Goal: Book appointment/travel/reservation

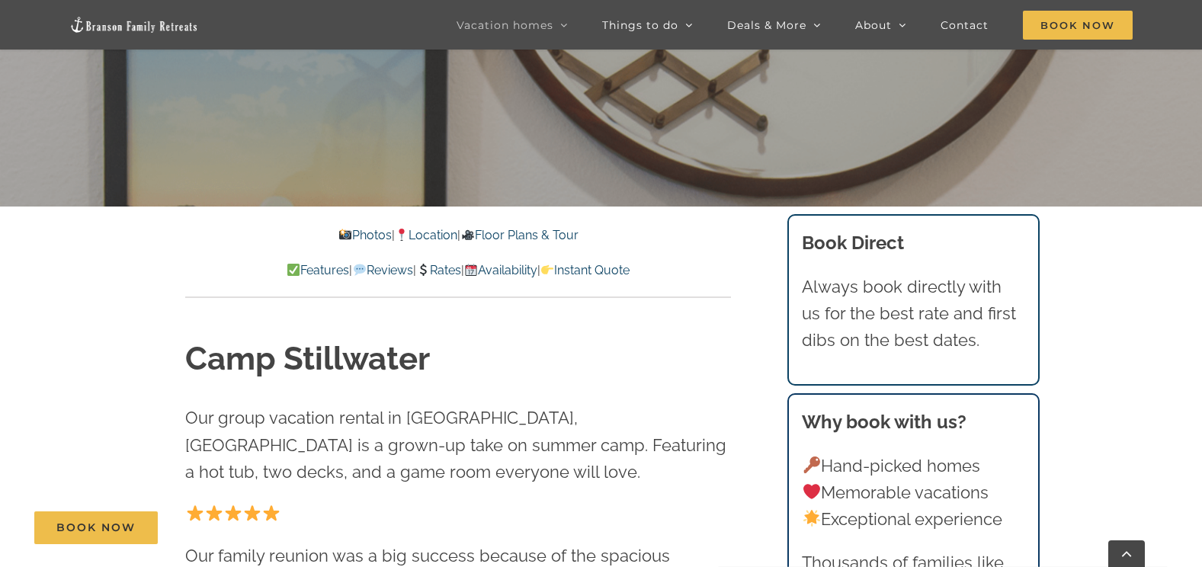
scroll to position [534, 0]
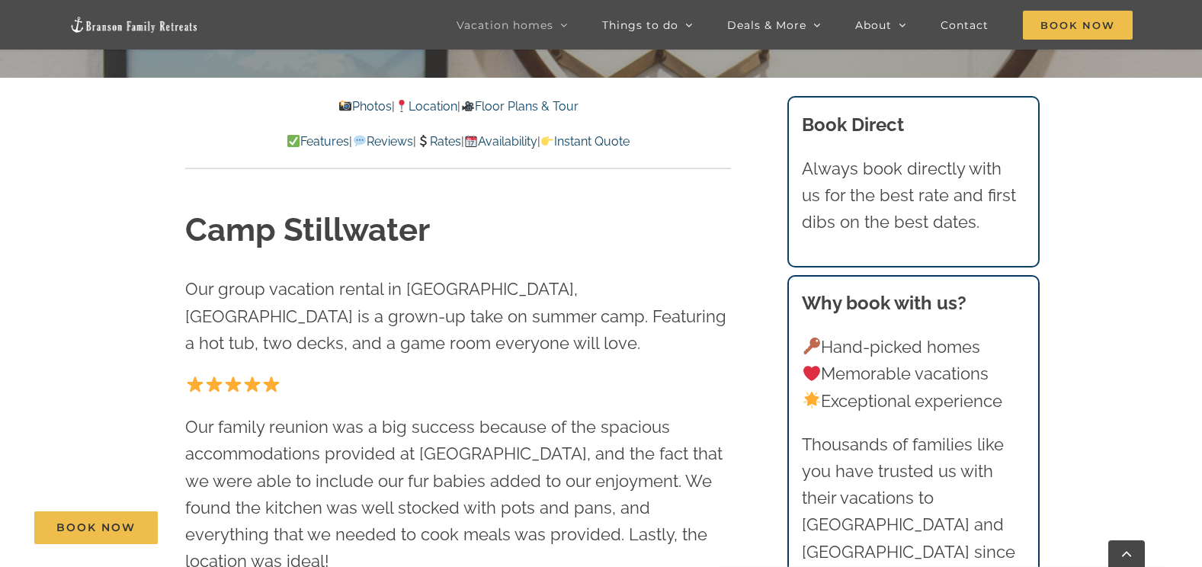
click at [344, 104] on link "Photos" at bounding box center [364, 106] width 53 height 14
click at [356, 103] on link "Photos" at bounding box center [364, 106] width 53 height 14
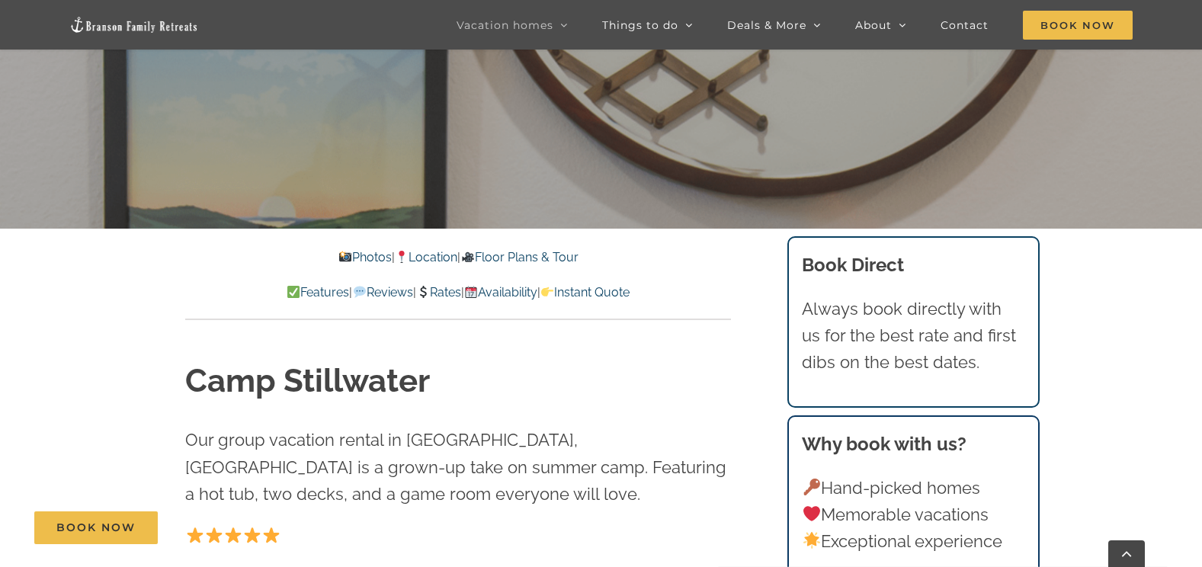
scroll to position [381, 0]
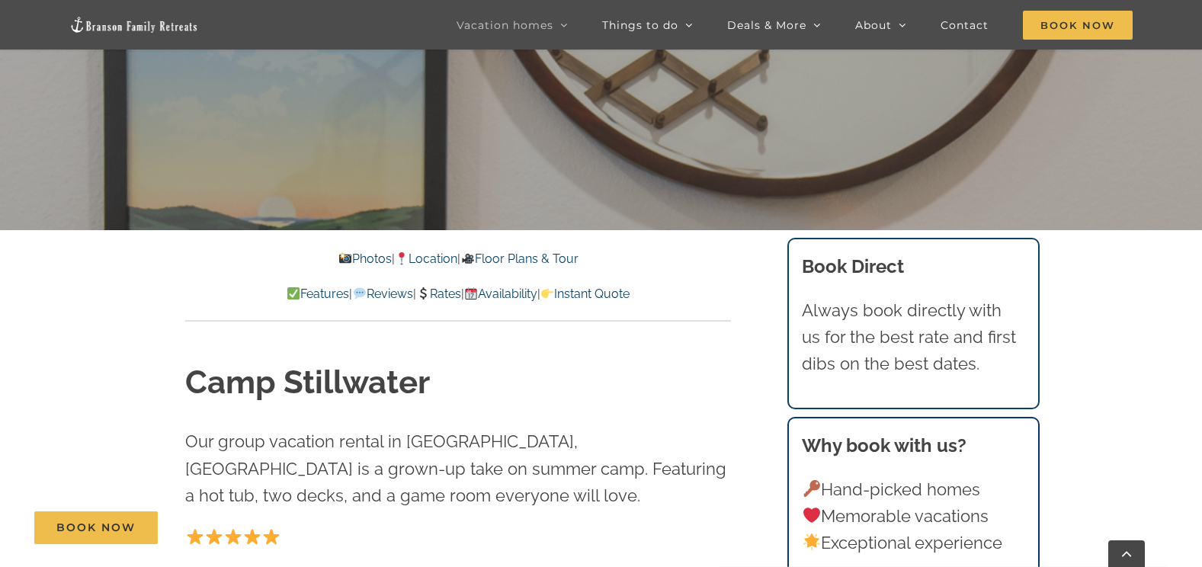
click at [456, 167] on div at bounding box center [601, 327] width 1202 height 567
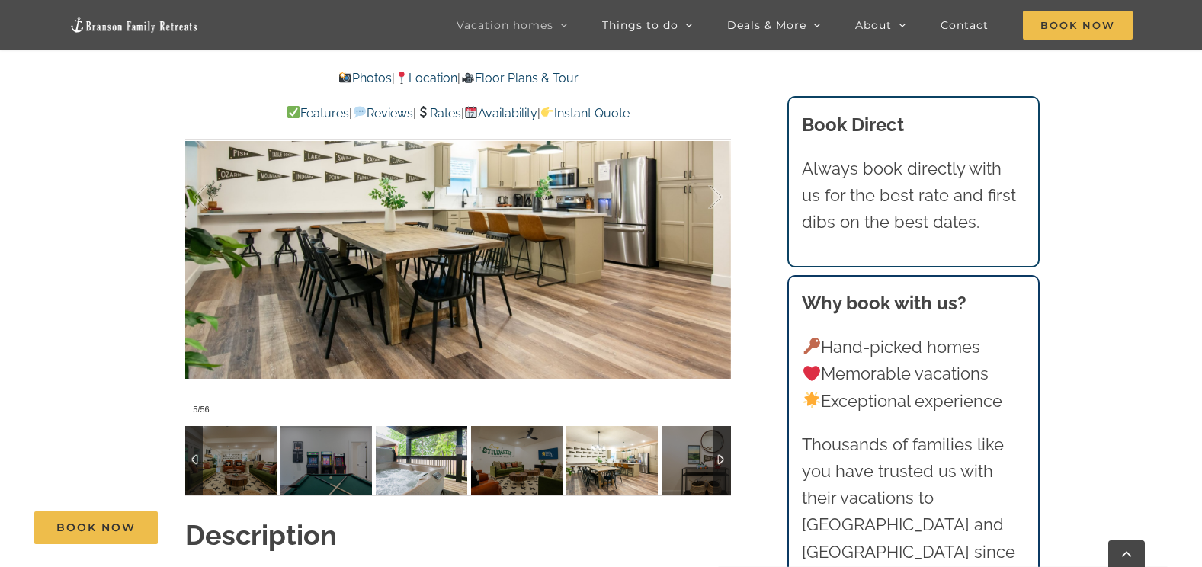
scroll to position [1067, 0]
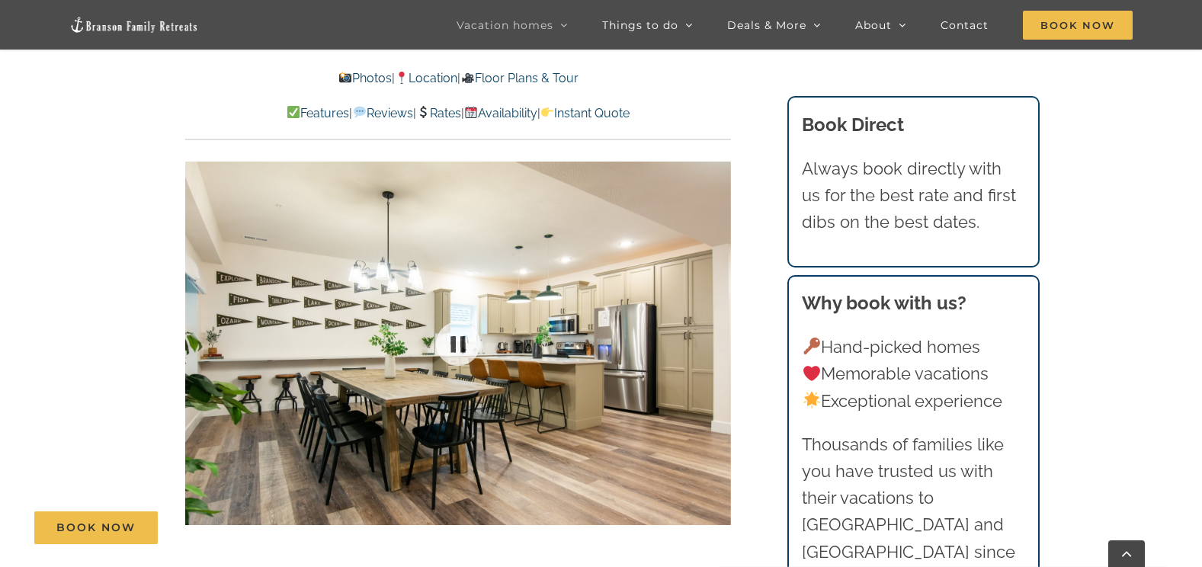
click at [711, 311] on div at bounding box center [458, 343] width 546 height 448
click at [716, 318] on div at bounding box center [699, 343] width 47 height 95
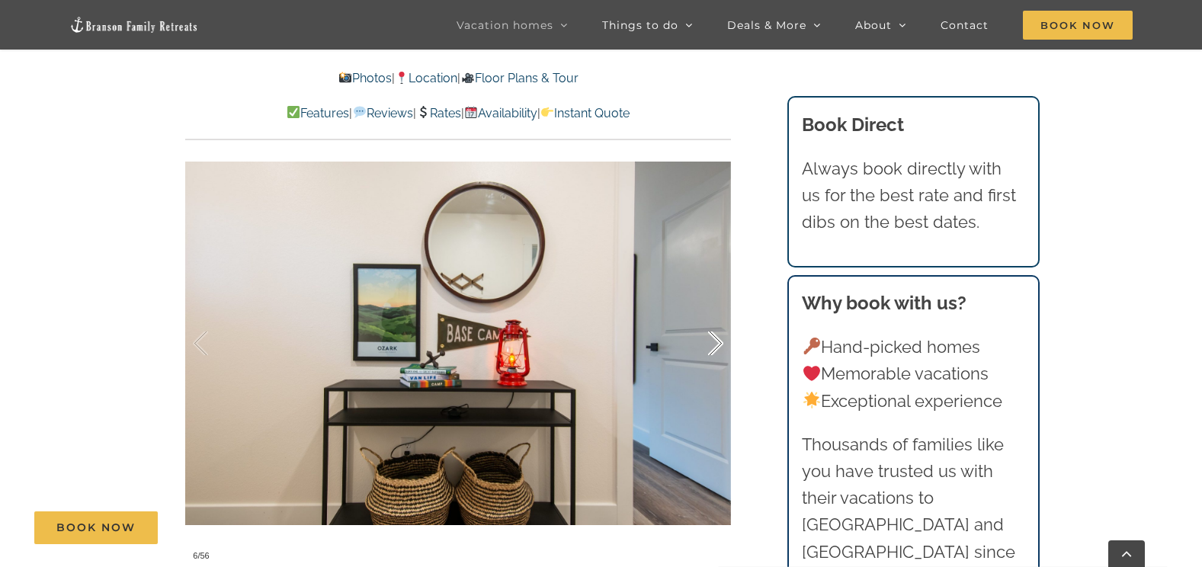
click at [716, 319] on div at bounding box center [699, 343] width 47 height 95
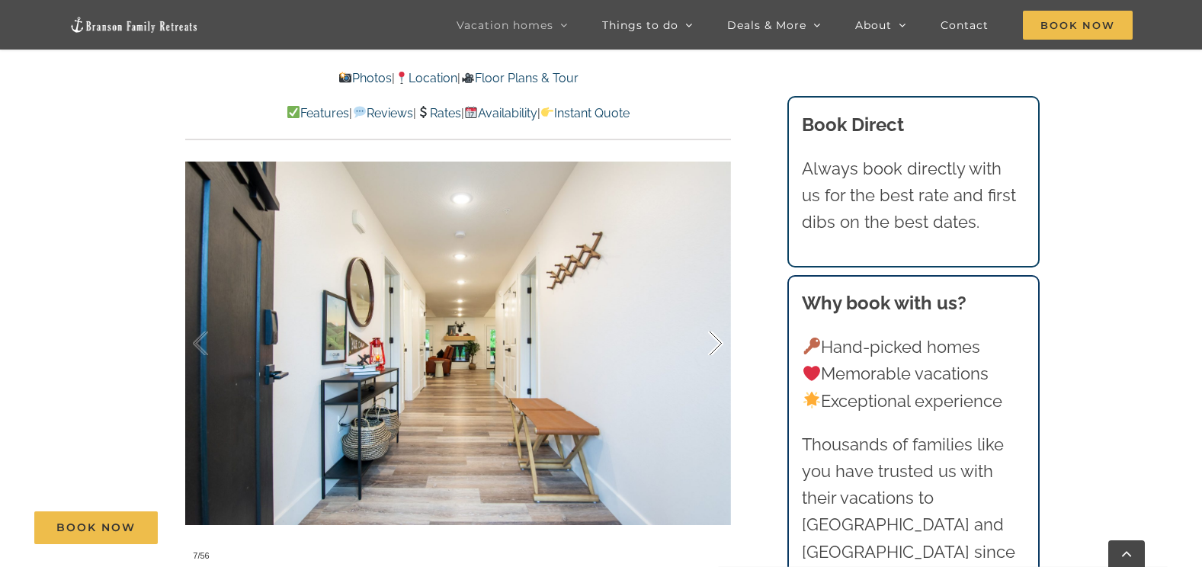
click at [717, 316] on div at bounding box center [699, 343] width 47 height 95
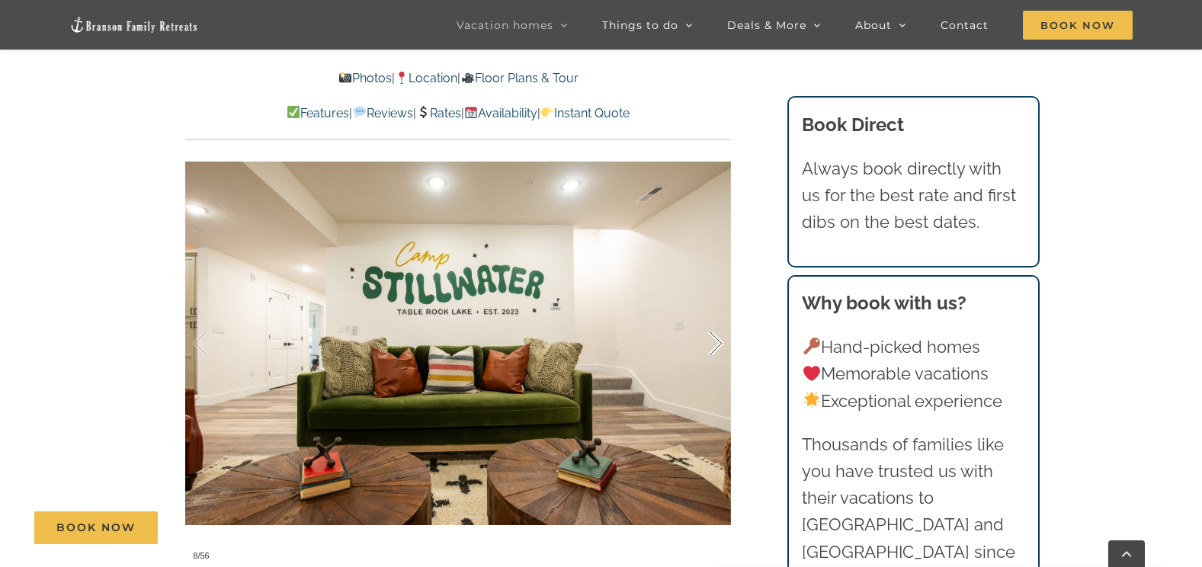
click at [716, 315] on div at bounding box center [699, 343] width 47 height 95
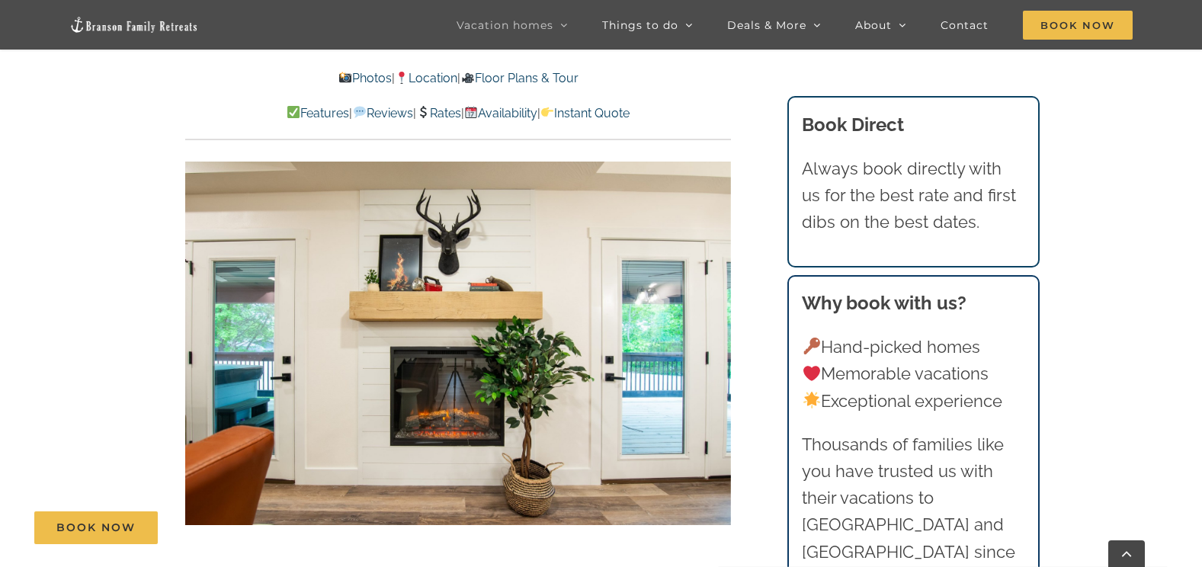
click at [716, 315] on div "9 / 56" at bounding box center [458, 343] width 546 height 448
click at [716, 318] on div at bounding box center [699, 343] width 47 height 95
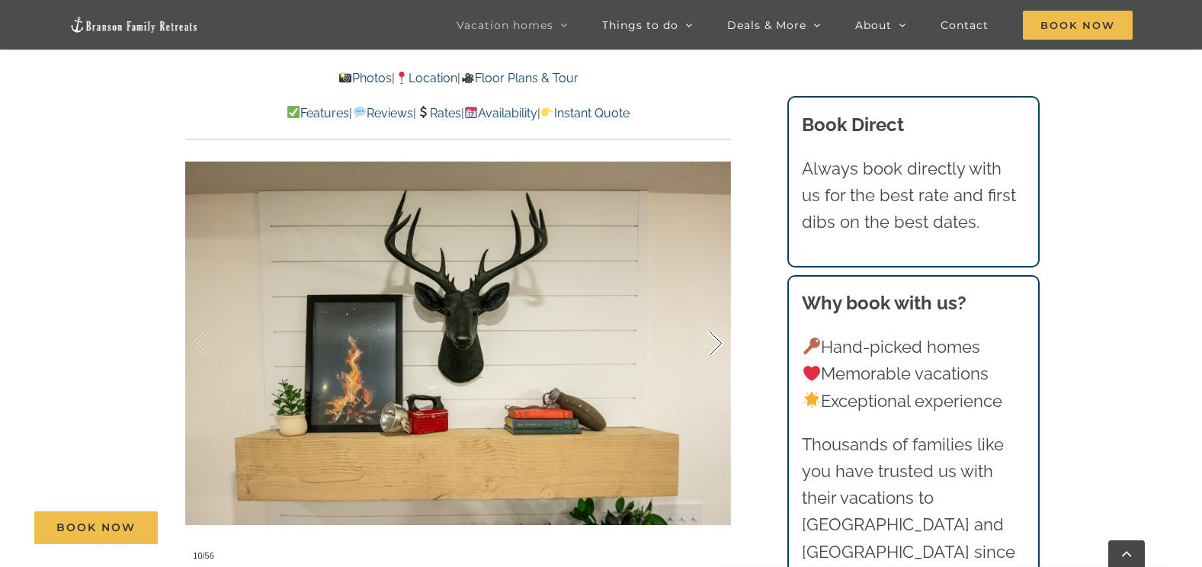
click at [716, 318] on div at bounding box center [699, 343] width 47 height 95
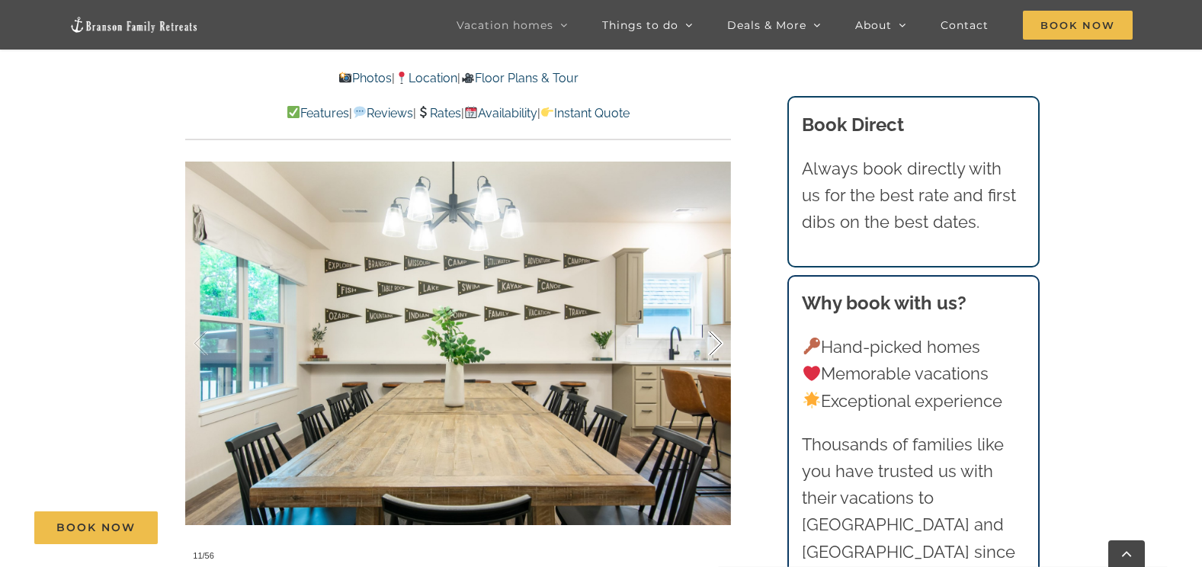
click at [716, 318] on div at bounding box center [699, 343] width 47 height 95
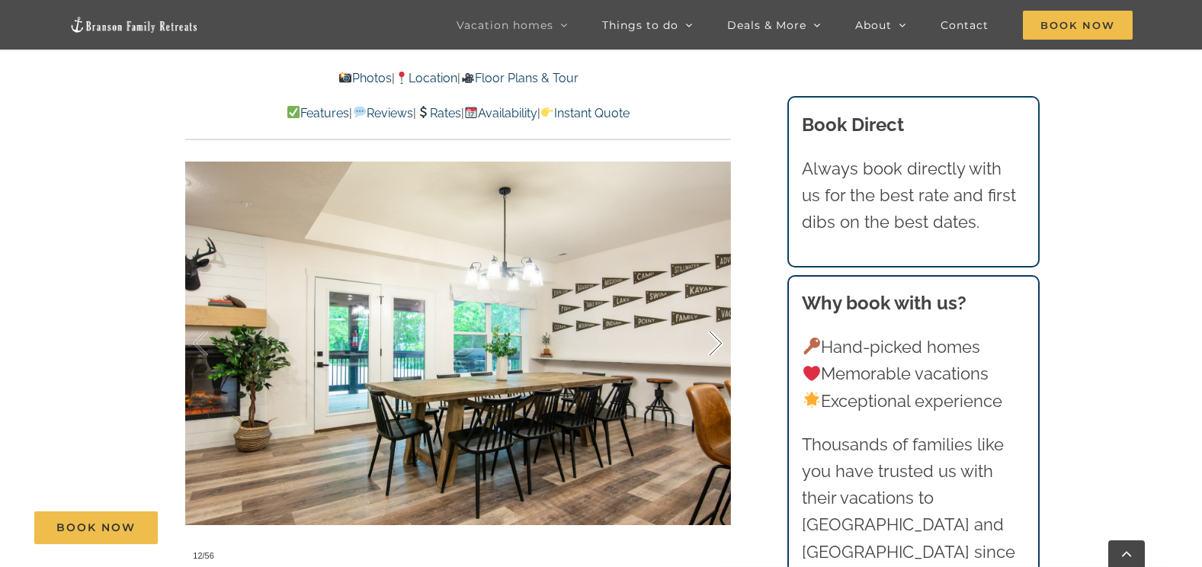
click at [716, 318] on div at bounding box center [699, 343] width 47 height 95
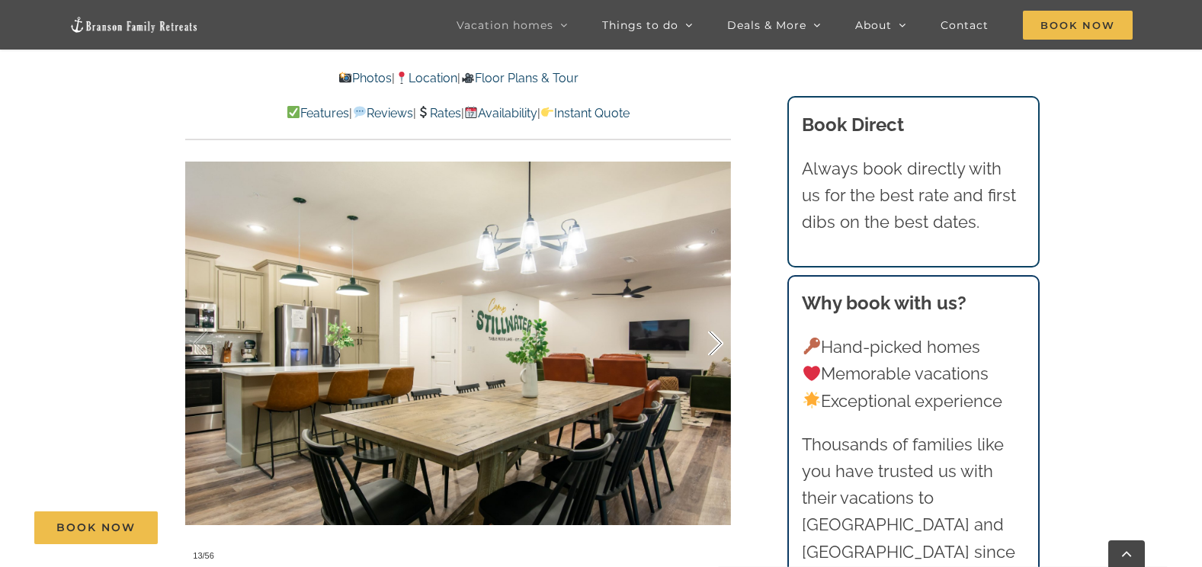
click at [716, 319] on div at bounding box center [699, 343] width 47 height 95
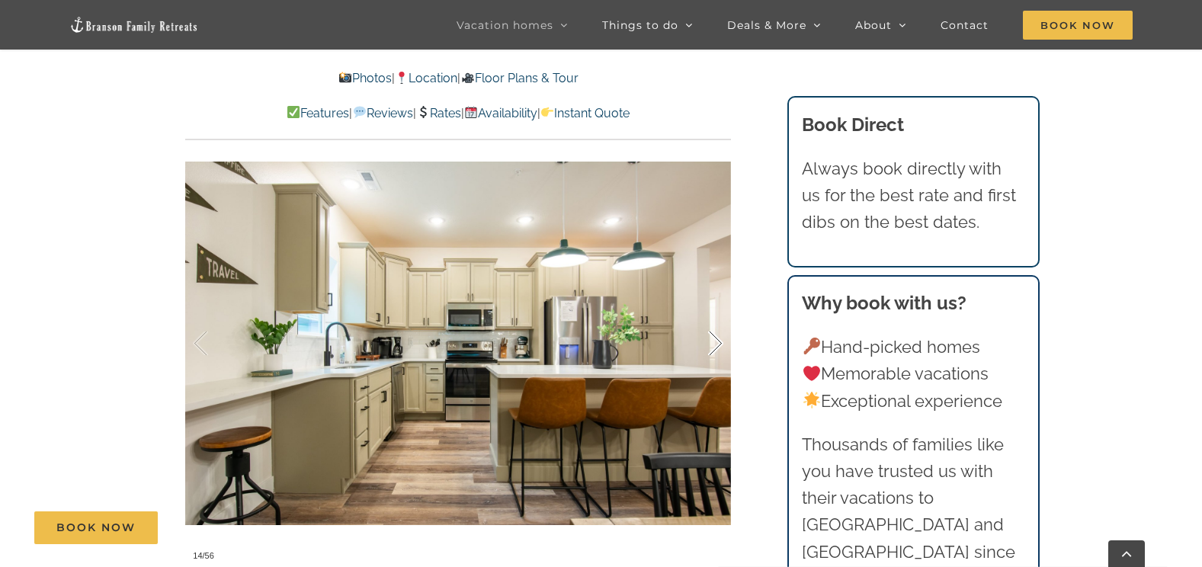
click at [716, 319] on div at bounding box center [699, 343] width 47 height 95
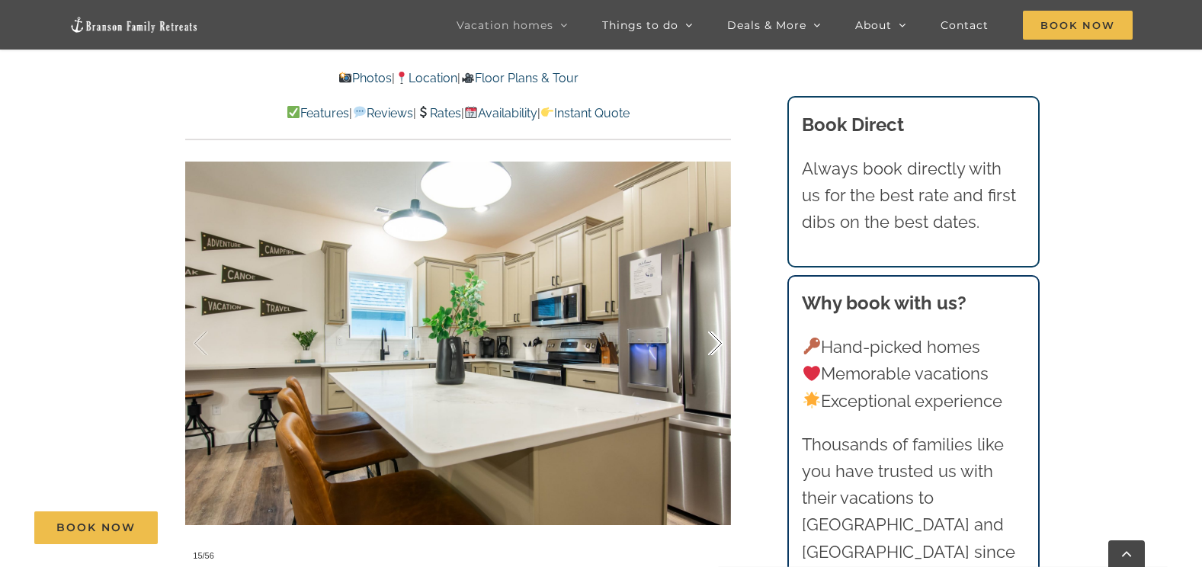
click at [716, 319] on div at bounding box center [699, 343] width 47 height 95
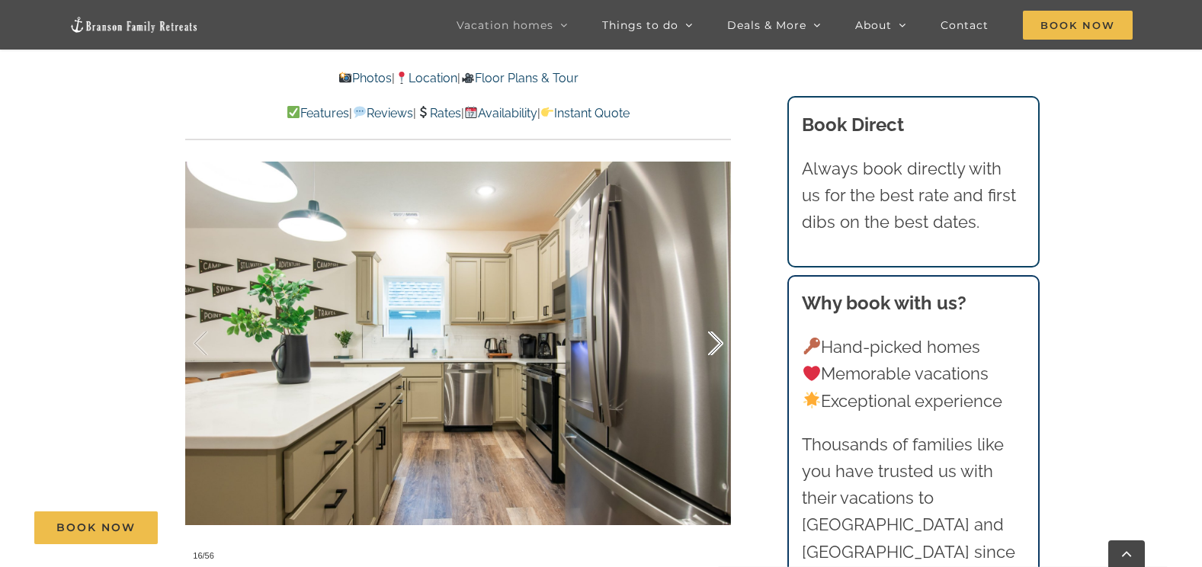
click at [716, 319] on div at bounding box center [699, 343] width 47 height 95
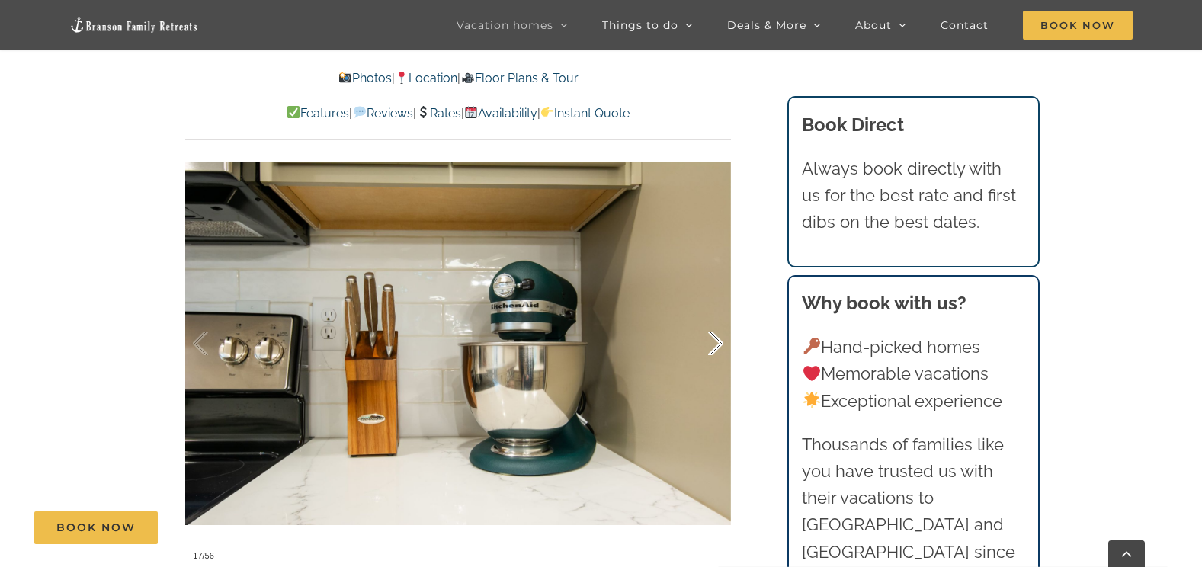
click at [716, 319] on div at bounding box center [699, 343] width 47 height 95
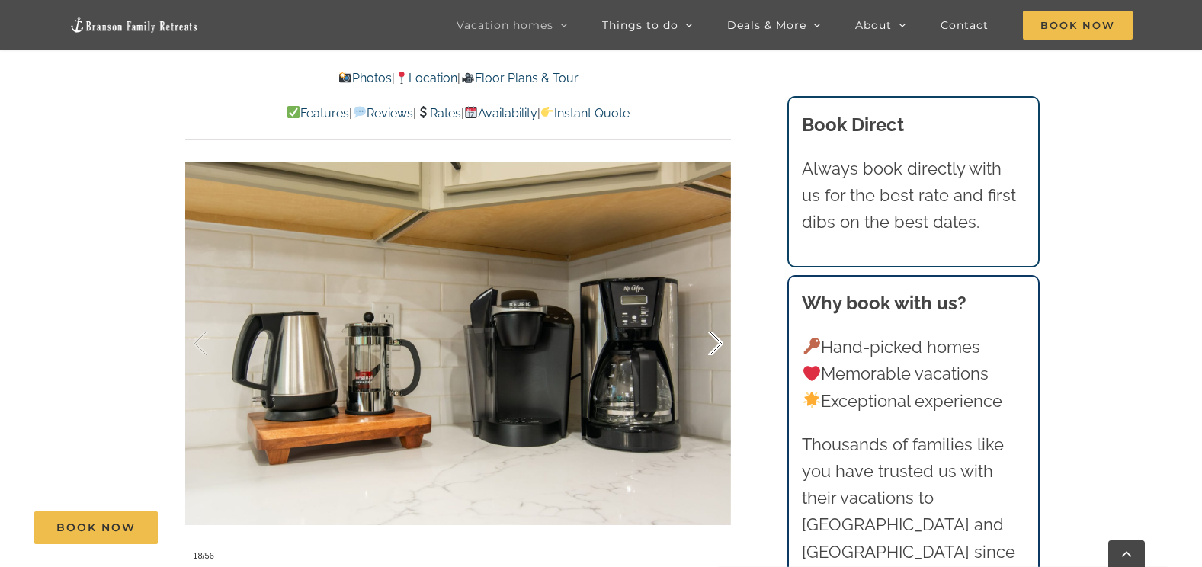
click at [716, 319] on div at bounding box center [699, 343] width 47 height 95
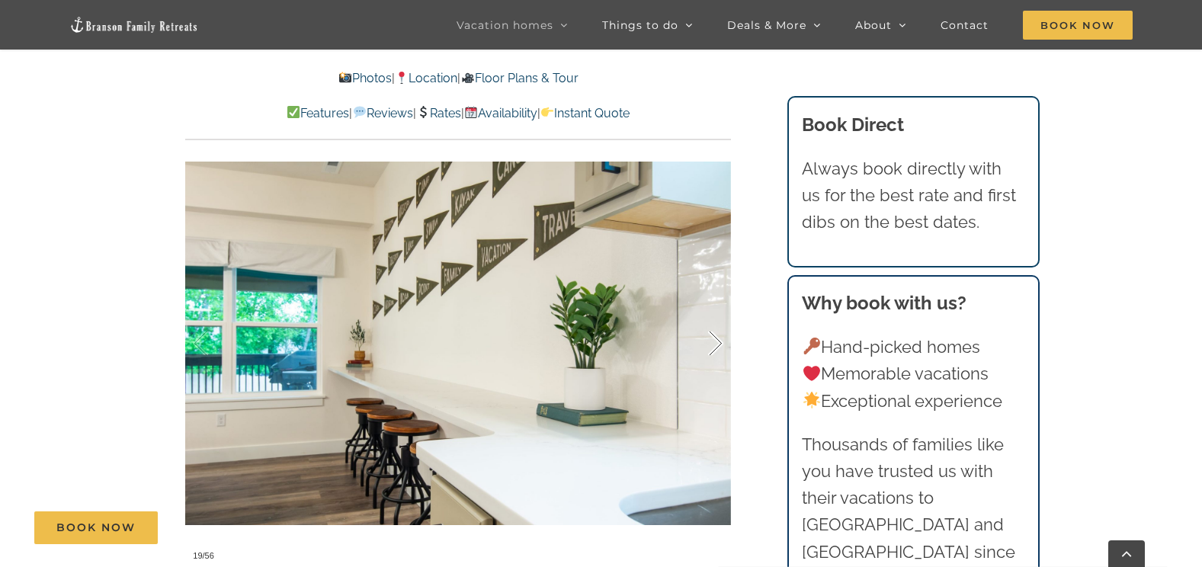
click at [716, 319] on div at bounding box center [699, 343] width 47 height 95
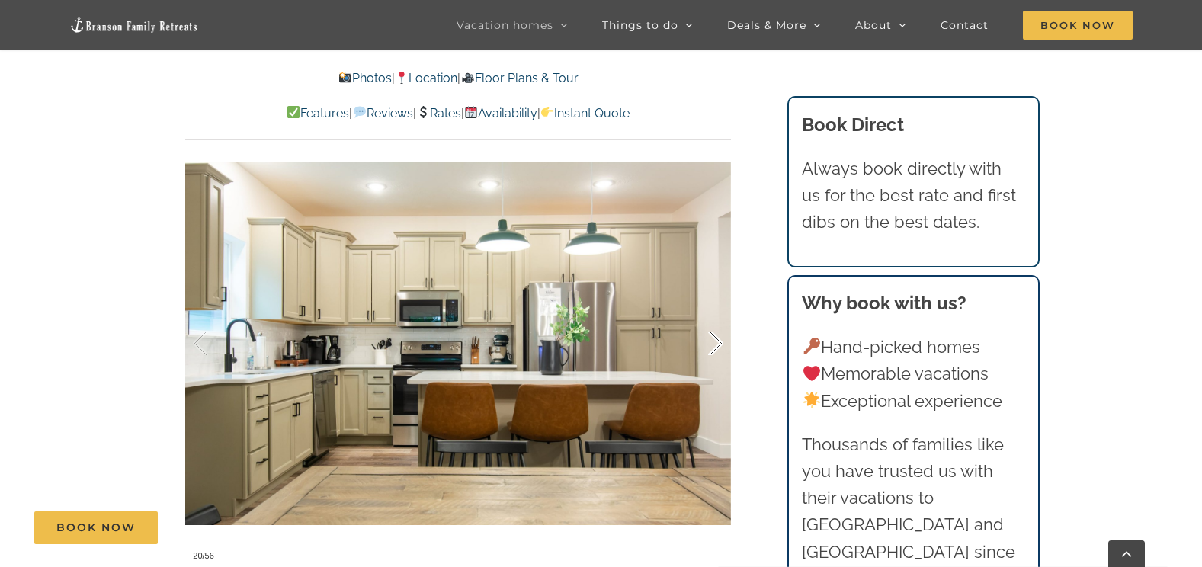
click at [716, 319] on div at bounding box center [699, 343] width 47 height 95
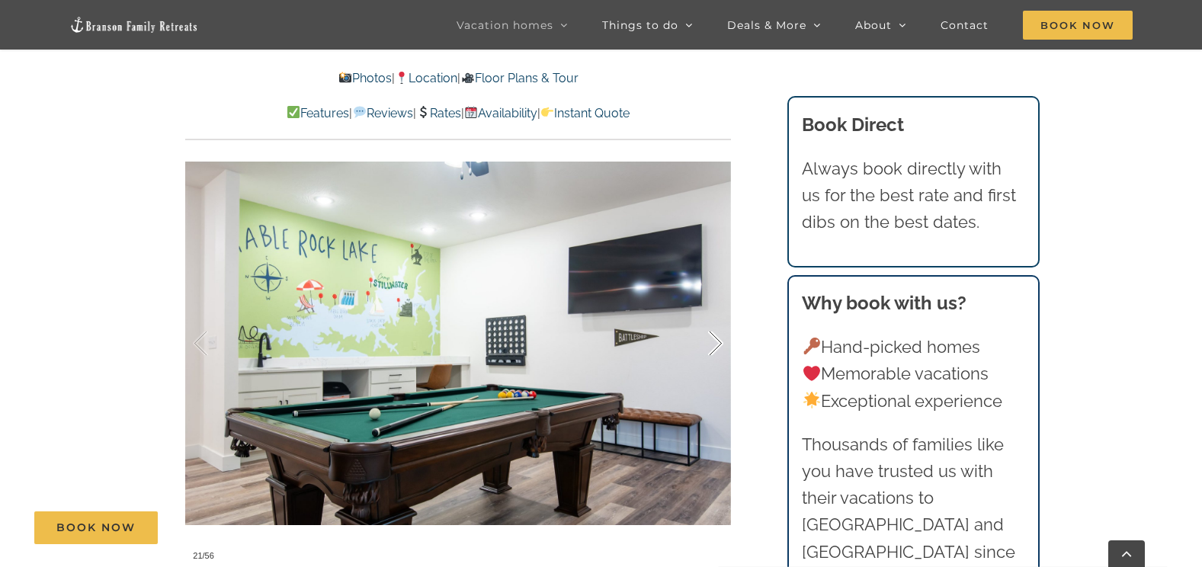
click at [712, 317] on div at bounding box center [699, 343] width 47 height 95
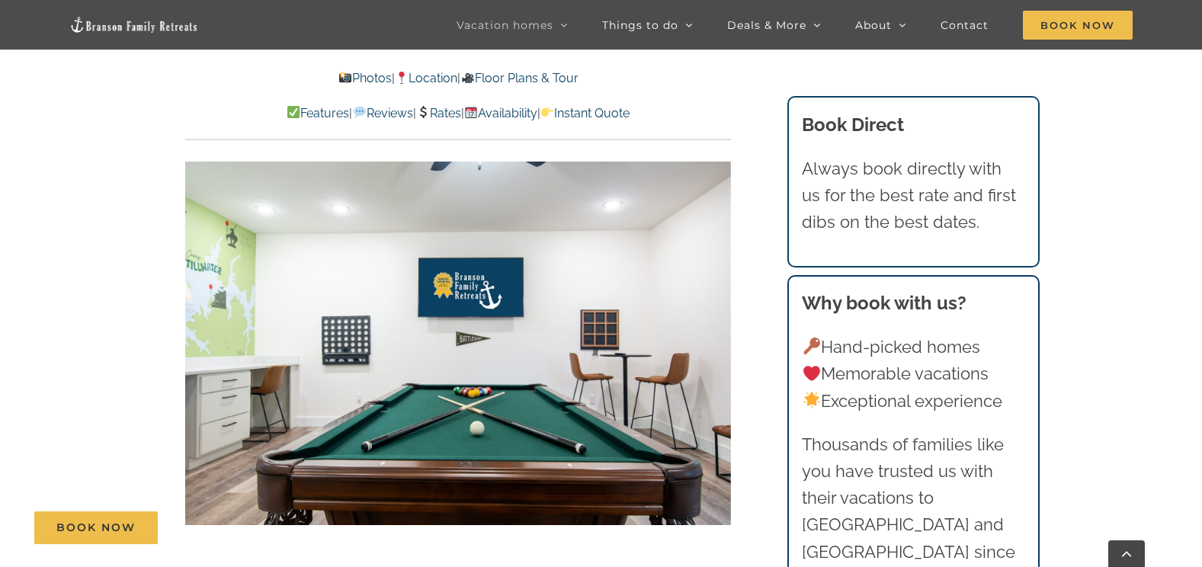
click at [712, 317] on div "22 / 56" at bounding box center [458, 343] width 546 height 448
click at [719, 314] on div at bounding box center [699, 343] width 47 height 95
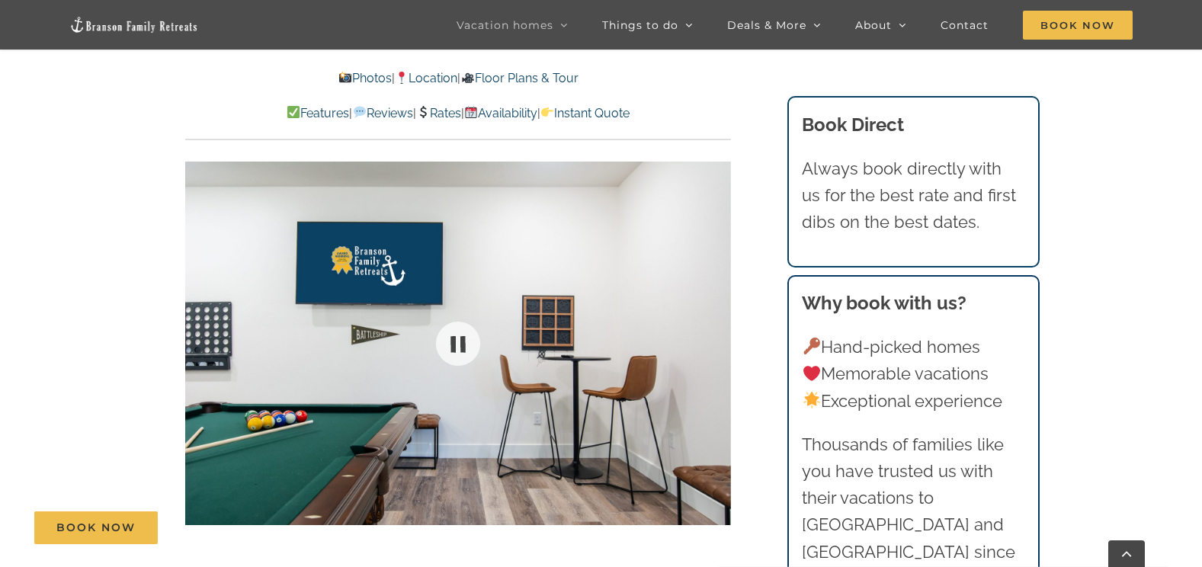
click at [719, 314] on div at bounding box center [458, 343] width 546 height 448
click at [715, 317] on div at bounding box center [699, 343] width 47 height 95
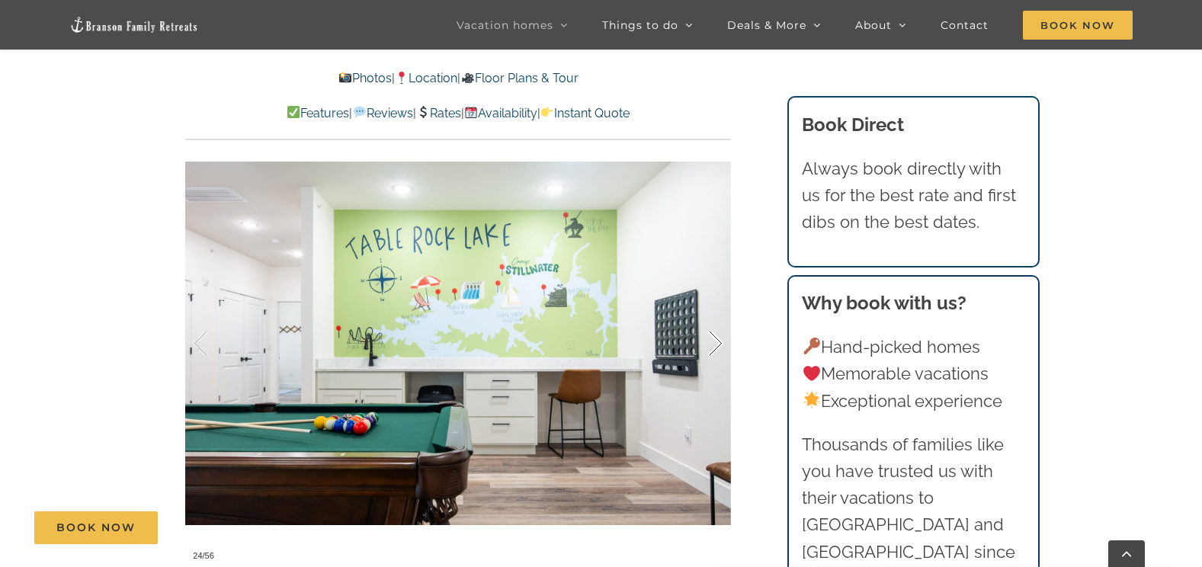
click at [715, 317] on div at bounding box center [699, 343] width 47 height 95
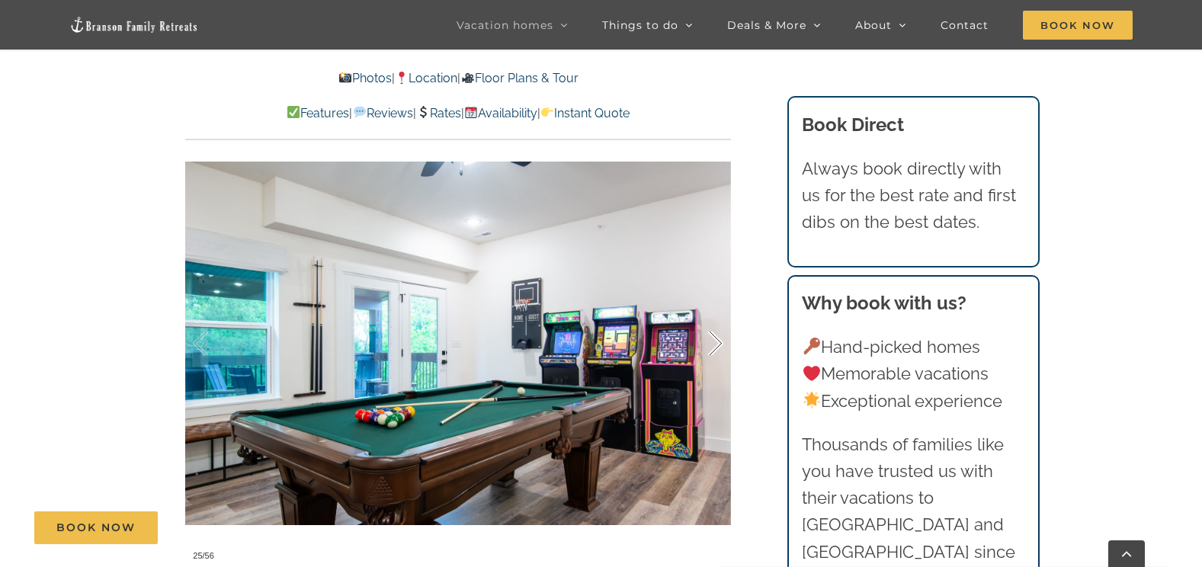
click at [715, 317] on div at bounding box center [699, 343] width 47 height 95
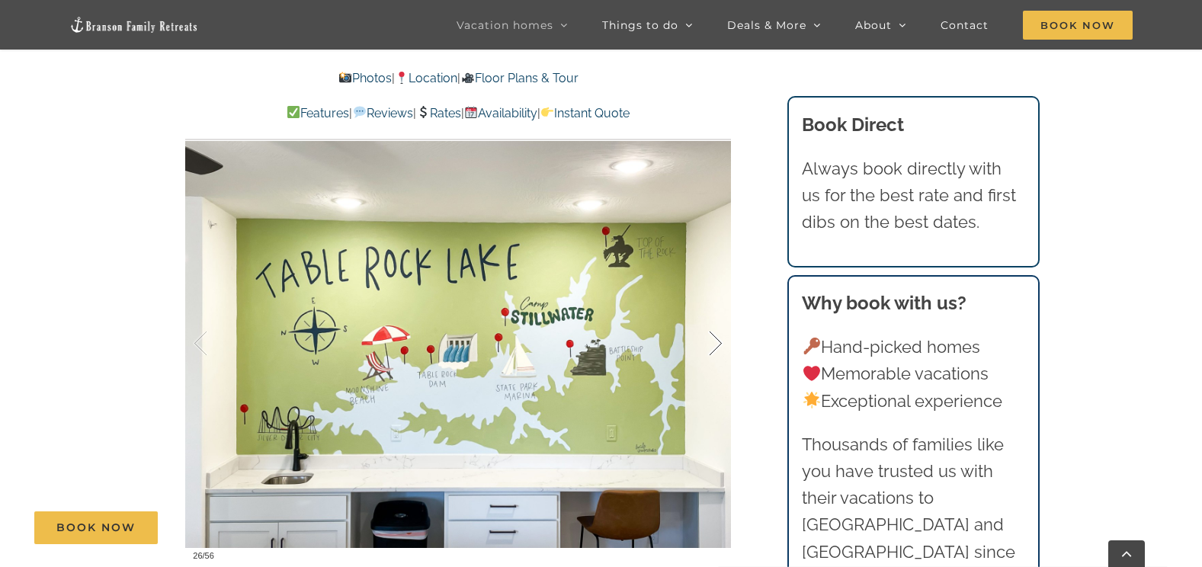
click at [715, 317] on div at bounding box center [699, 343] width 47 height 95
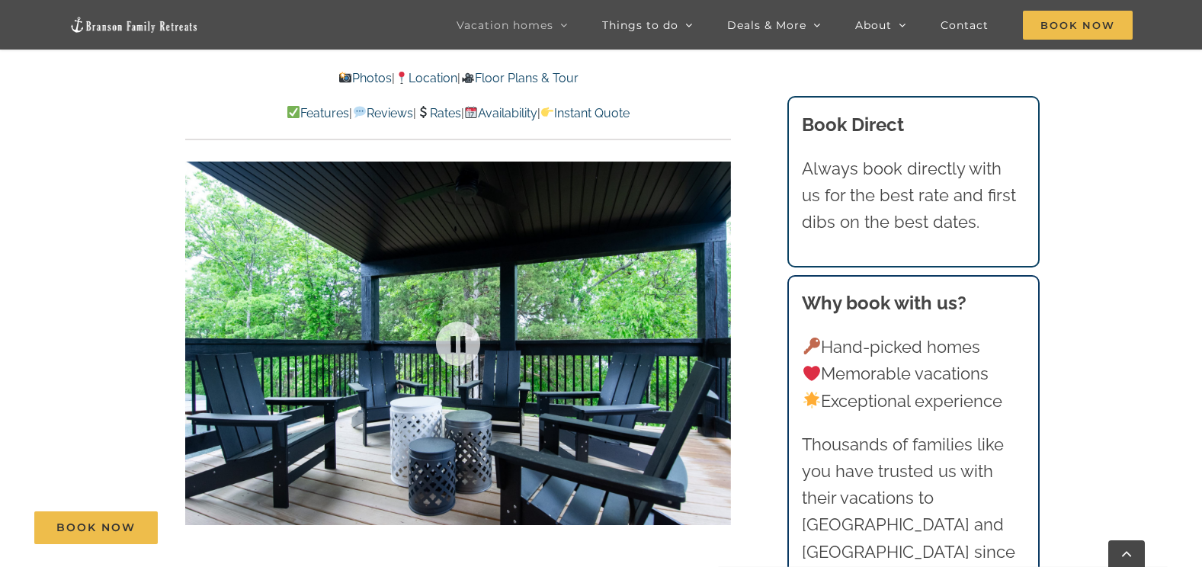
click at [715, 317] on div at bounding box center [458, 343] width 546 height 448
click at [715, 317] on div at bounding box center [699, 343] width 47 height 95
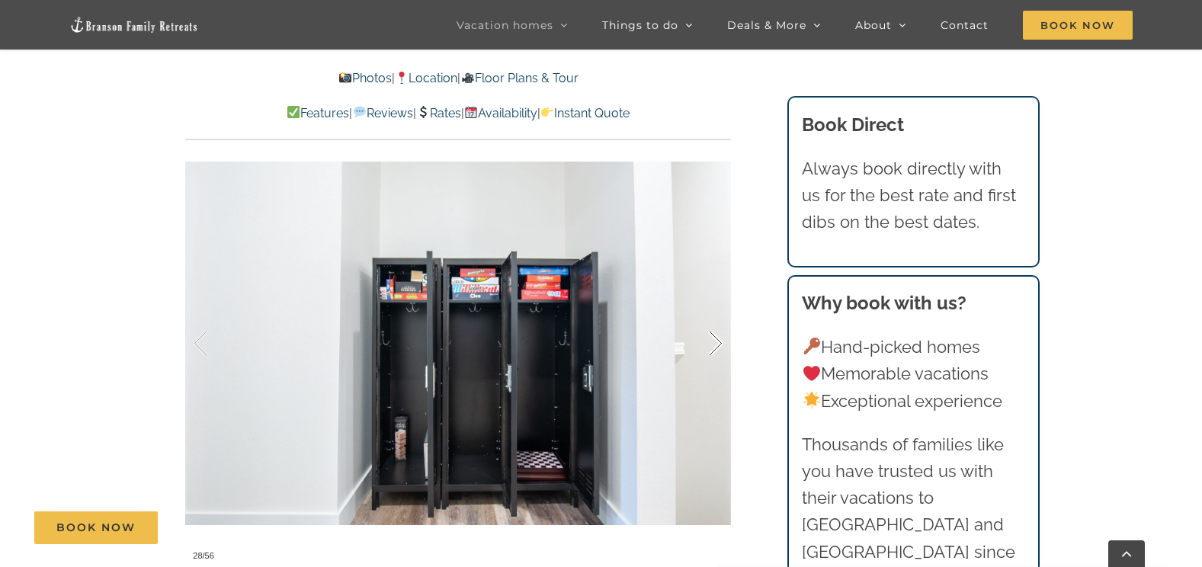
click at [715, 317] on div at bounding box center [699, 343] width 47 height 95
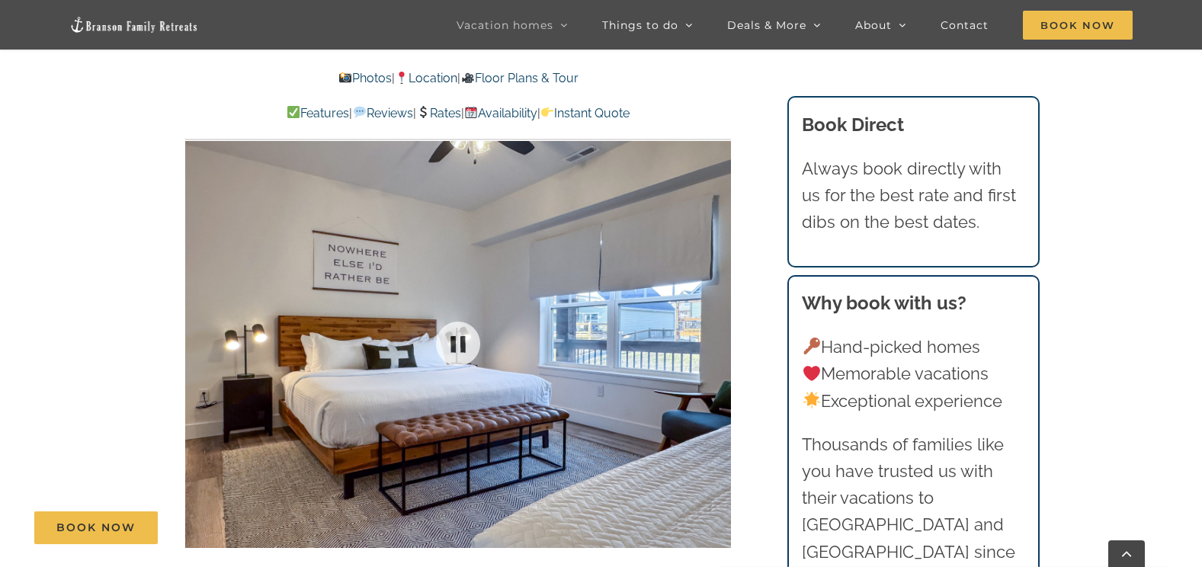
click at [715, 317] on div "29 / 56" at bounding box center [458, 343] width 546 height 448
click at [719, 314] on div at bounding box center [699, 343] width 47 height 95
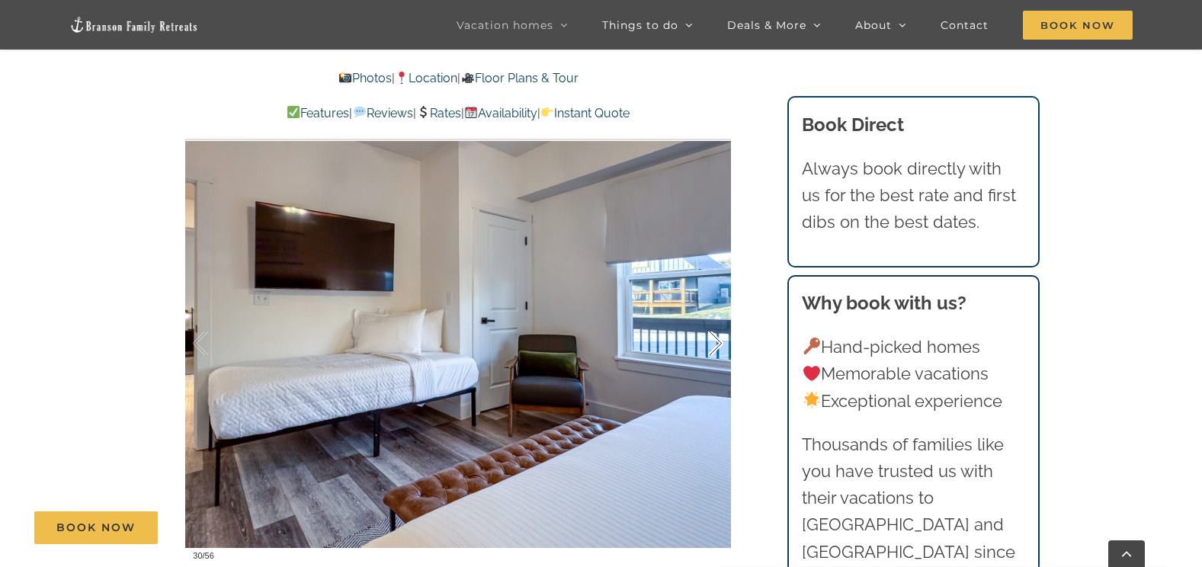
click at [719, 314] on div at bounding box center [699, 343] width 47 height 95
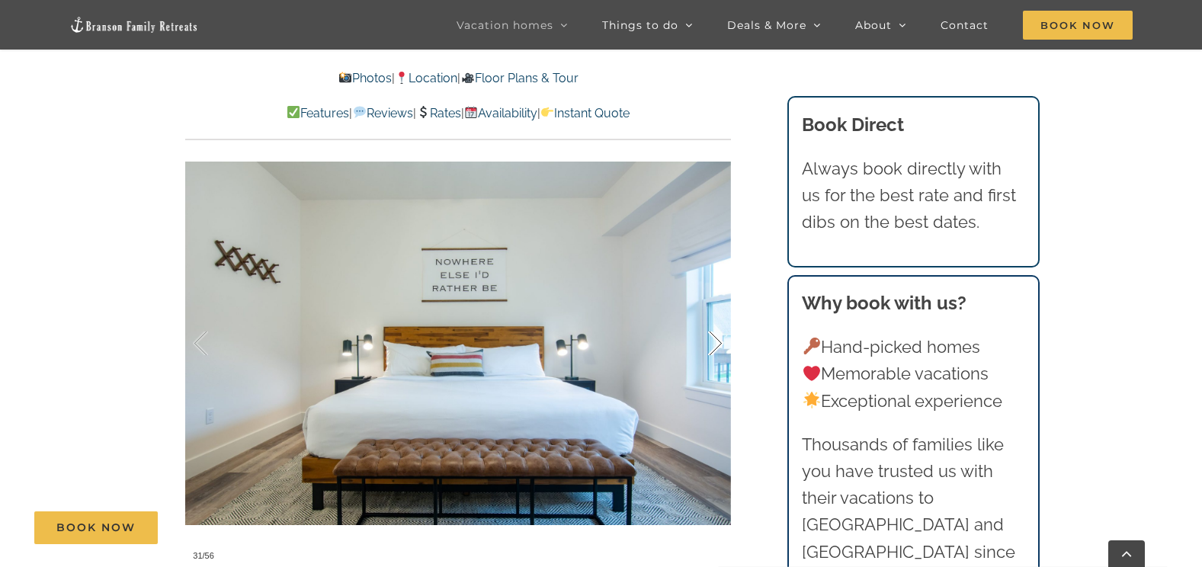
click at [719, 314] on div at bounding box center [699, 343] width 47 height 95
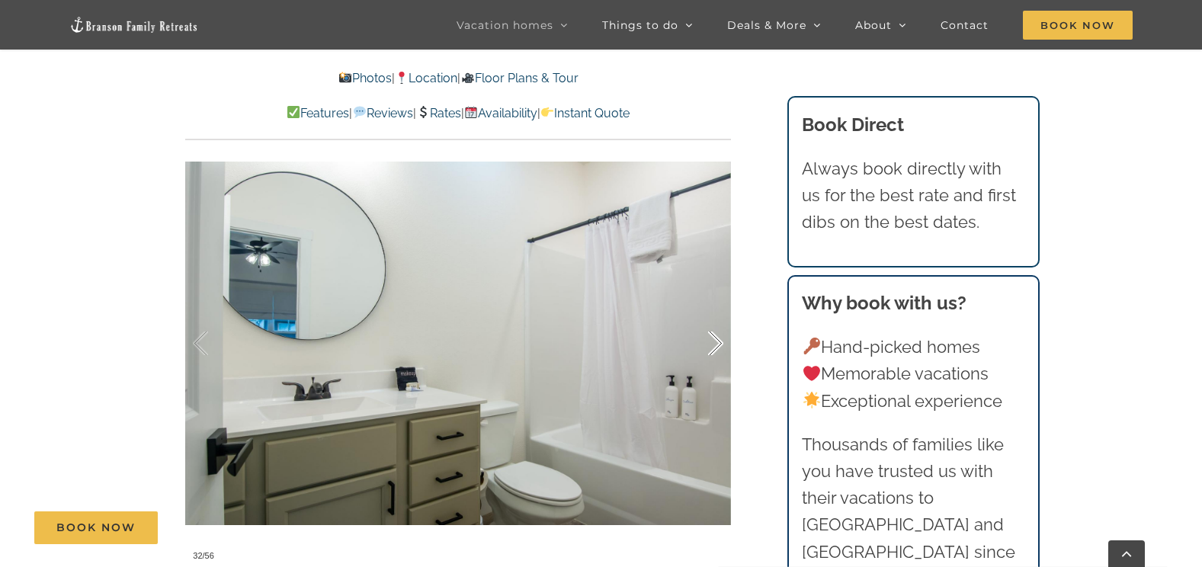
click at [719, 314] on div at bounding box center [699, 343] width 47 height 95
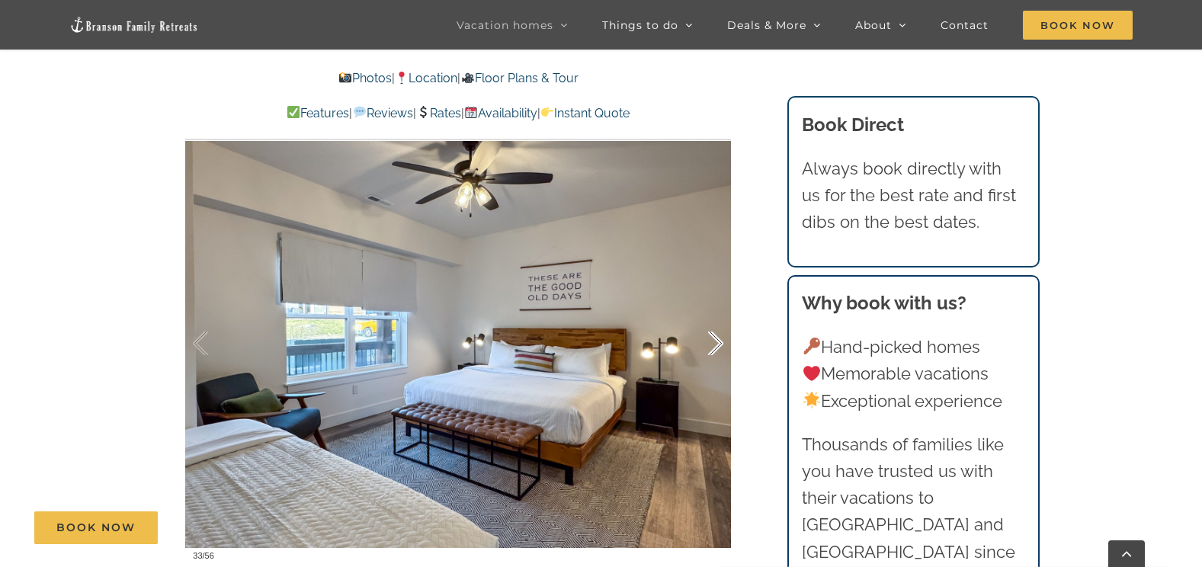
click at [719, 314] on div at bounding box center [699, 343] width 47 height 95
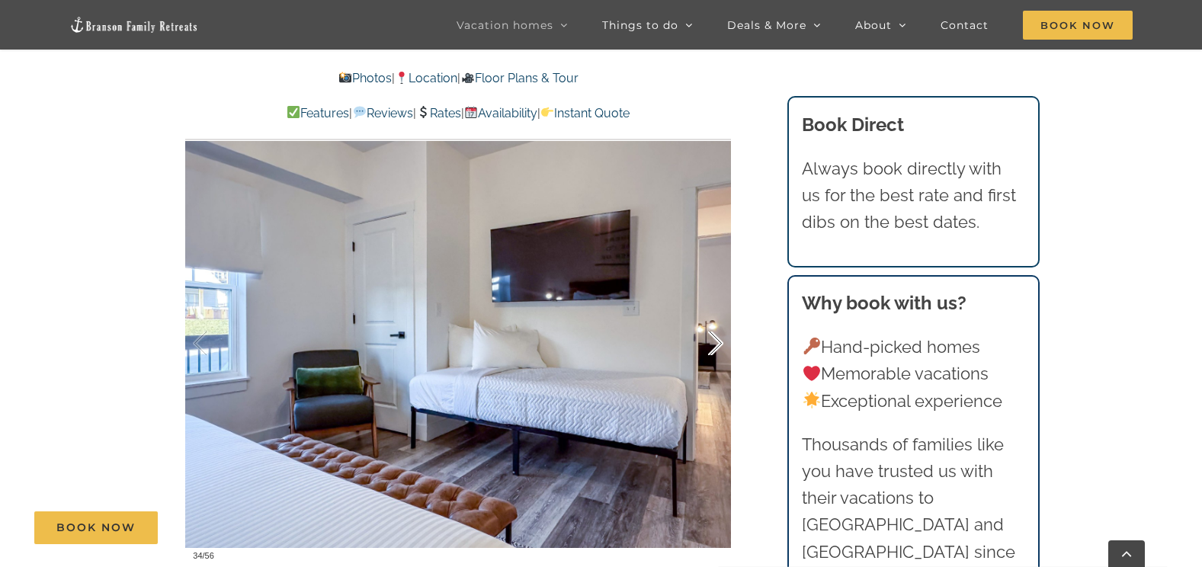
click at [719, 314] on div at bounding box center [699, 343] width 47 height 95
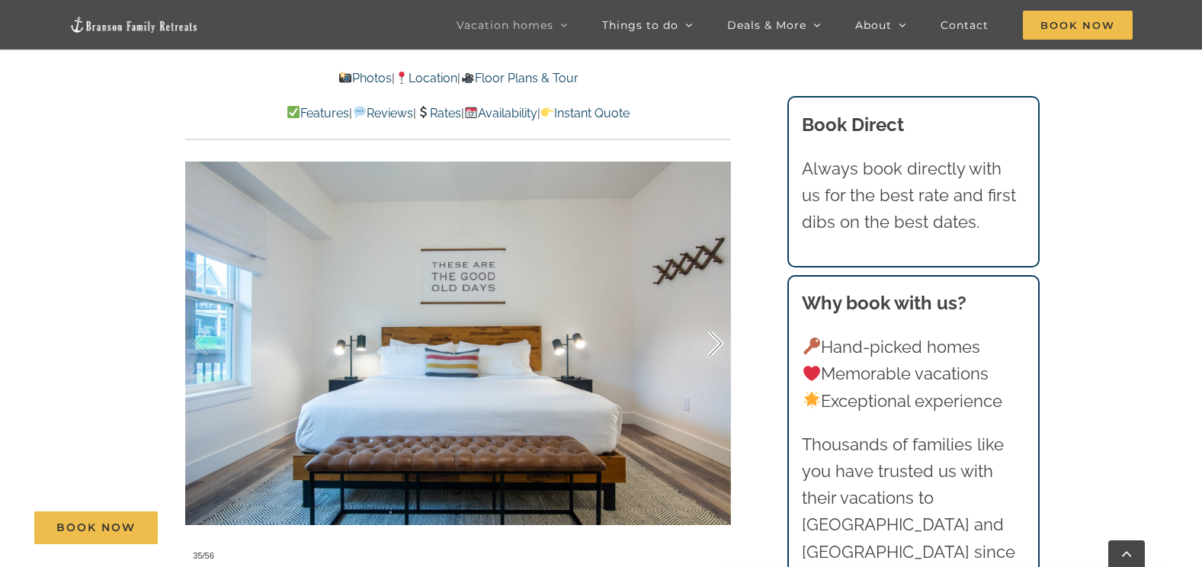
click at [719, 314] on div at bounding box center [699, 343] width 47 height 95
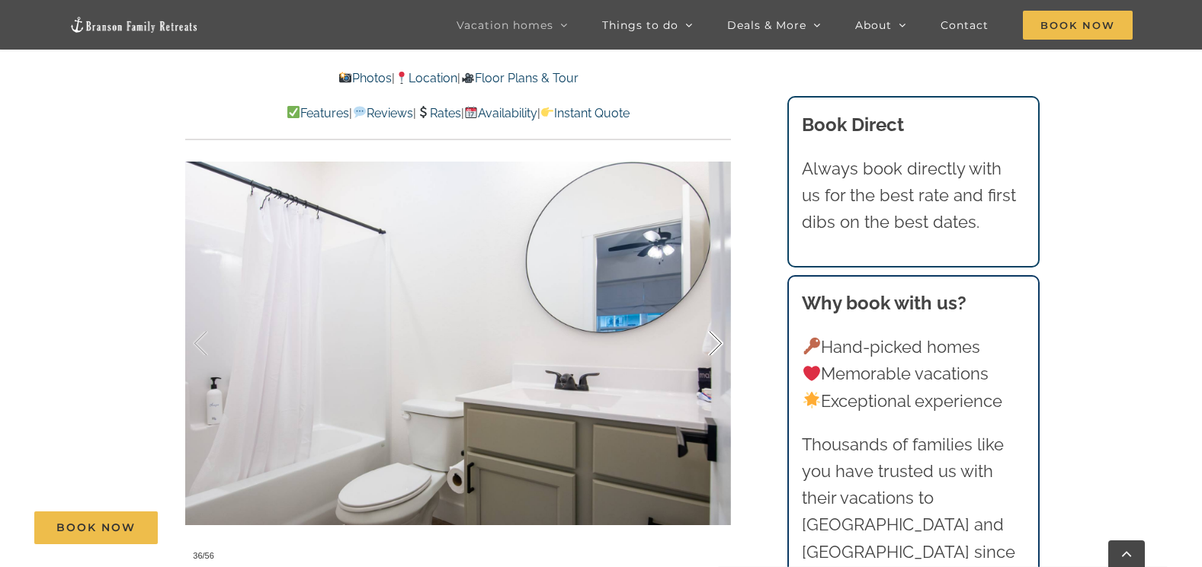
click at [719, 314] on div at bounding box center [699, 343] width 47 height 95
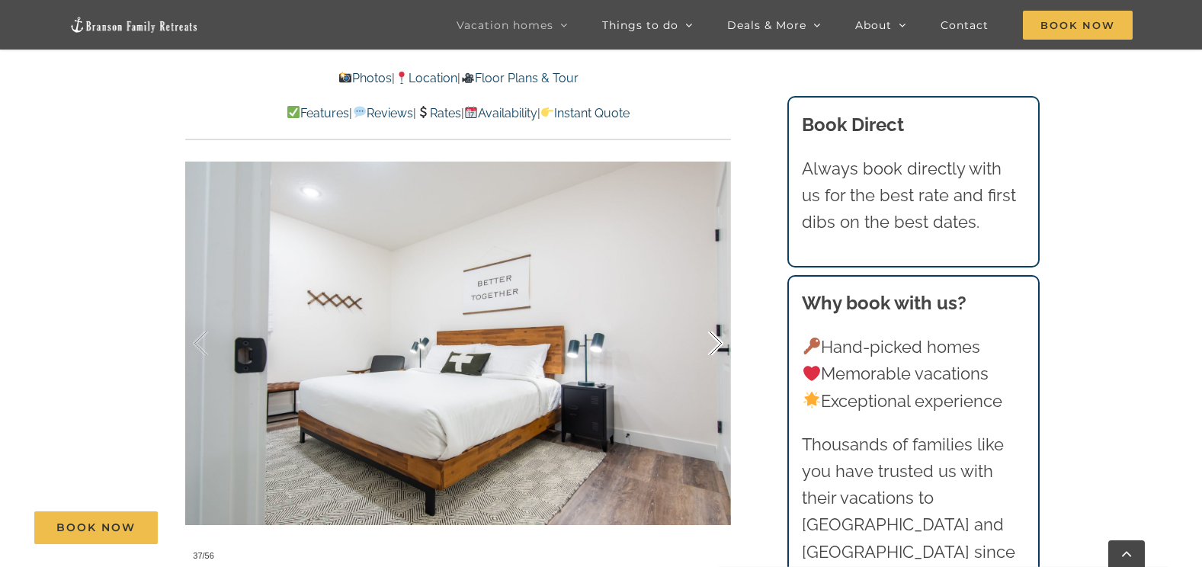
click at [719, 314] on div at bounding box center [699, 343] width 47 height 95
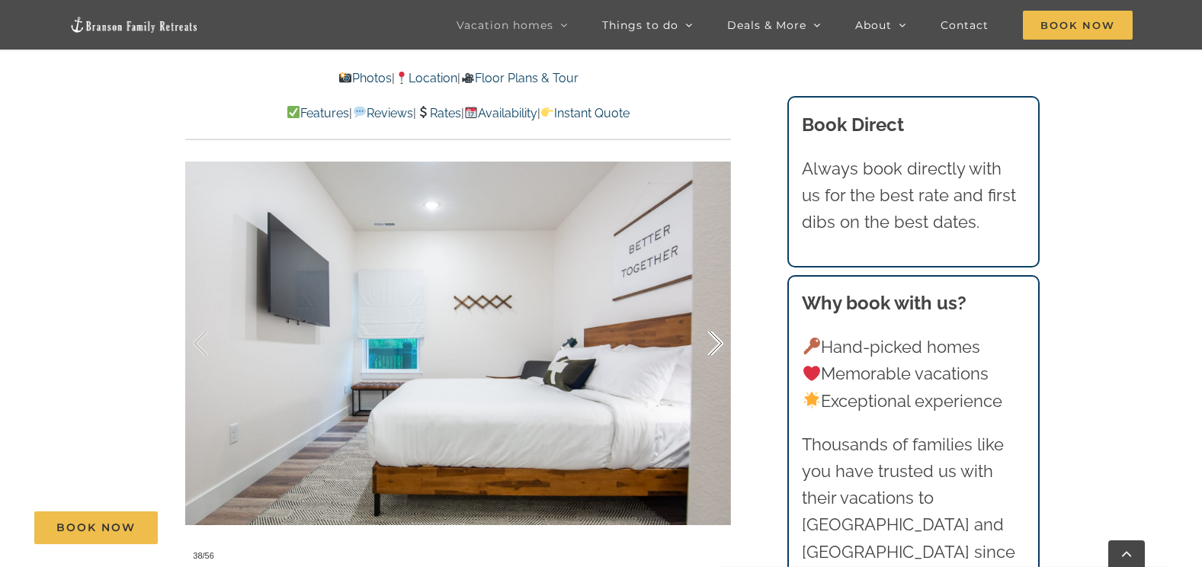
click at [719, 314] on div at bounding box center [699, 343] width 47 height 95
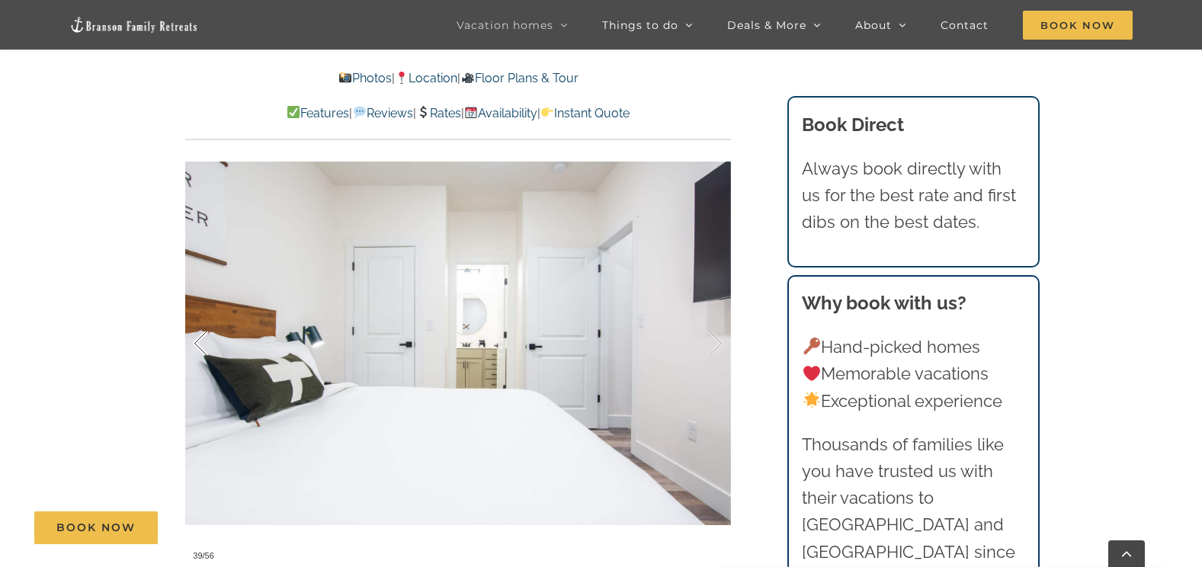
click at [202, 307] on div at bounding box center [216, 343] width 47 height 95
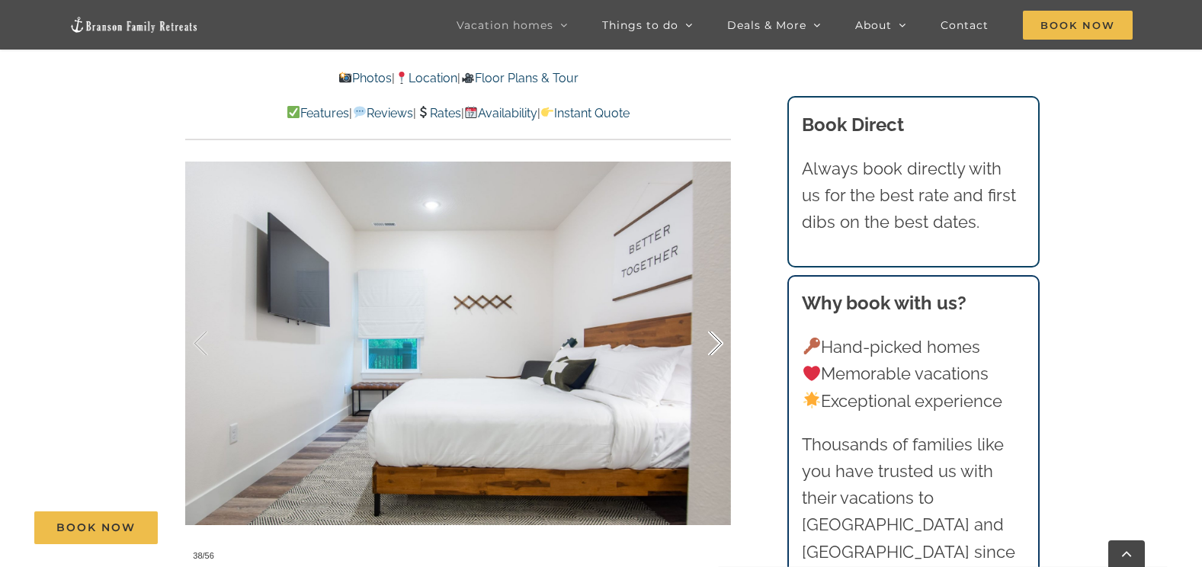
click at [711, 315] on div at bounding box center [699, 343] width 47 height 95
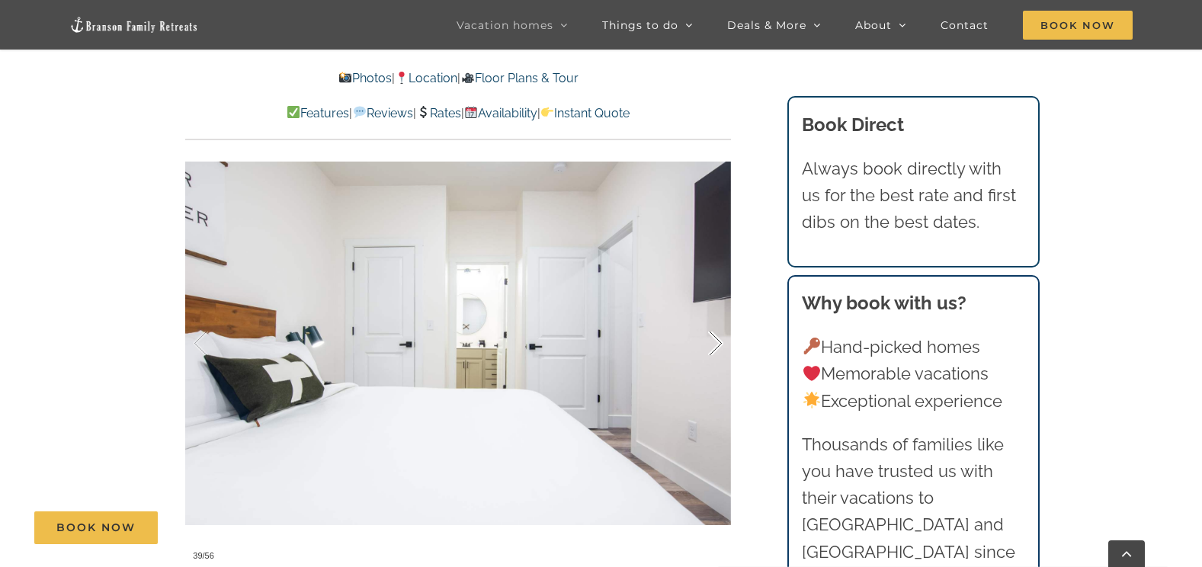
click at [711, 315] on div at bounding box center [699, 343] width 47 height 95
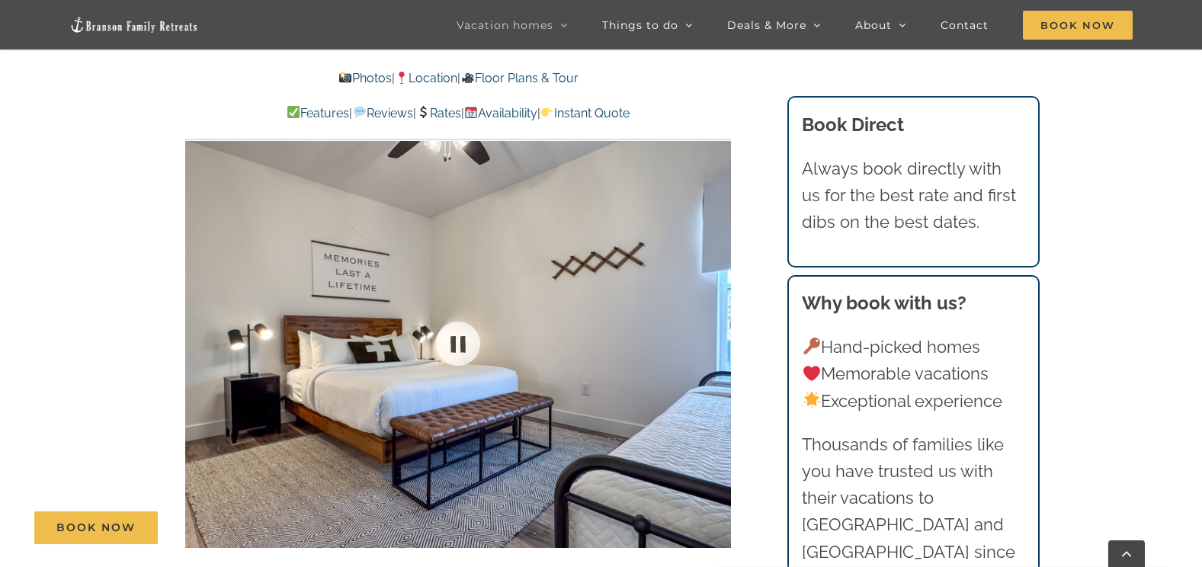
click at [711, 315] on div at bounding box center [458, 343] width 546 height 448
click at [713, 314] on div at bounding box center [699, 343] width 47 height 95
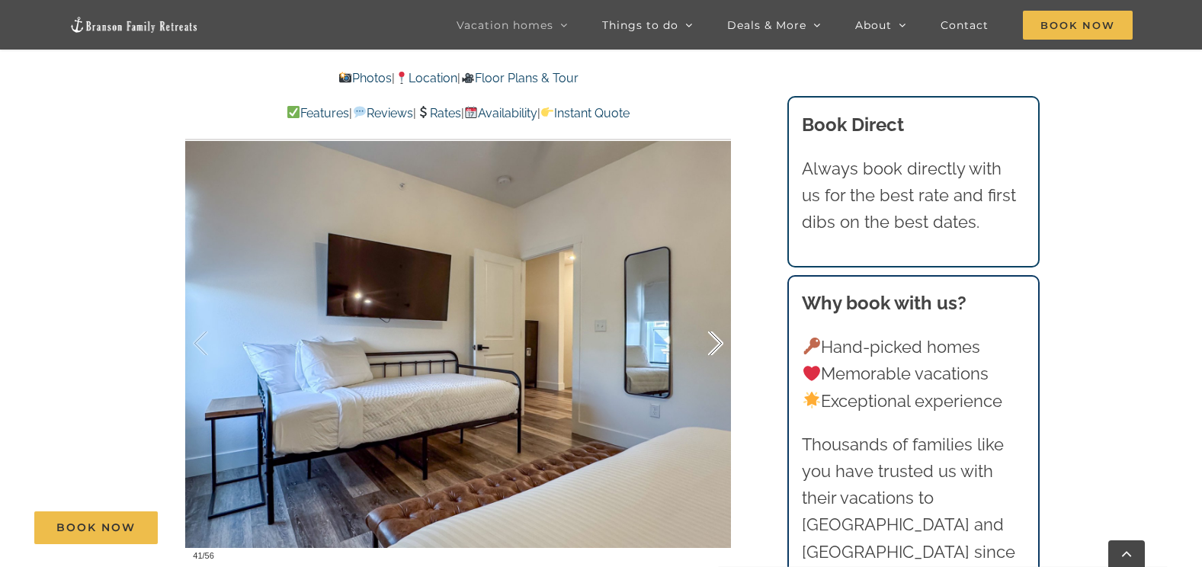
click at [713, 314] on div at bounding box center [699, 343] width 47 height 95
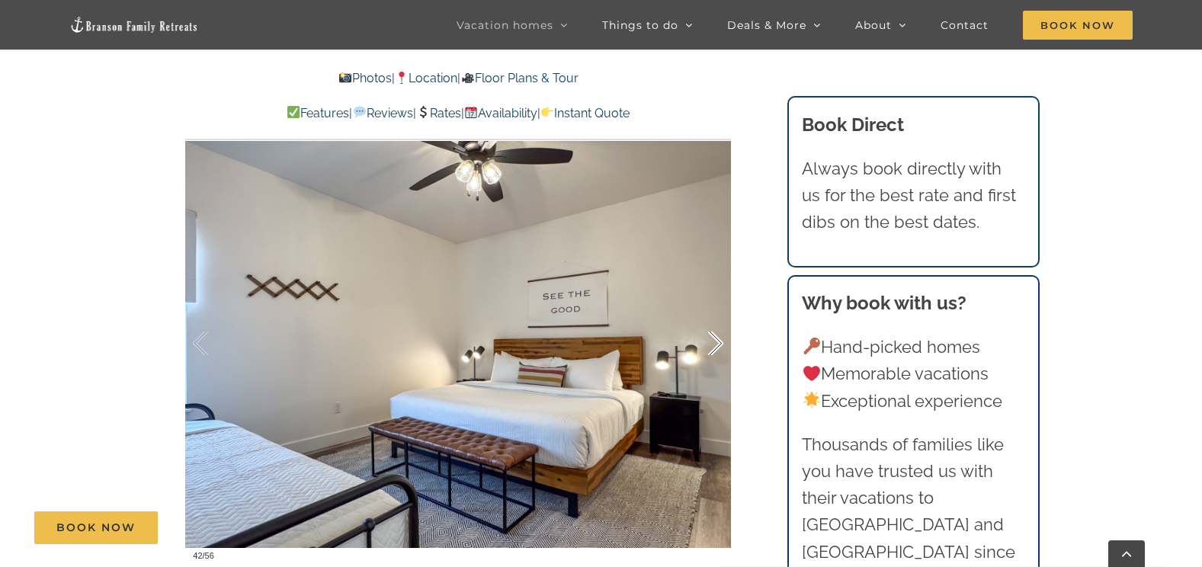
click at [712, 314] on div at bounding box center [699, 343] width 47 height 95
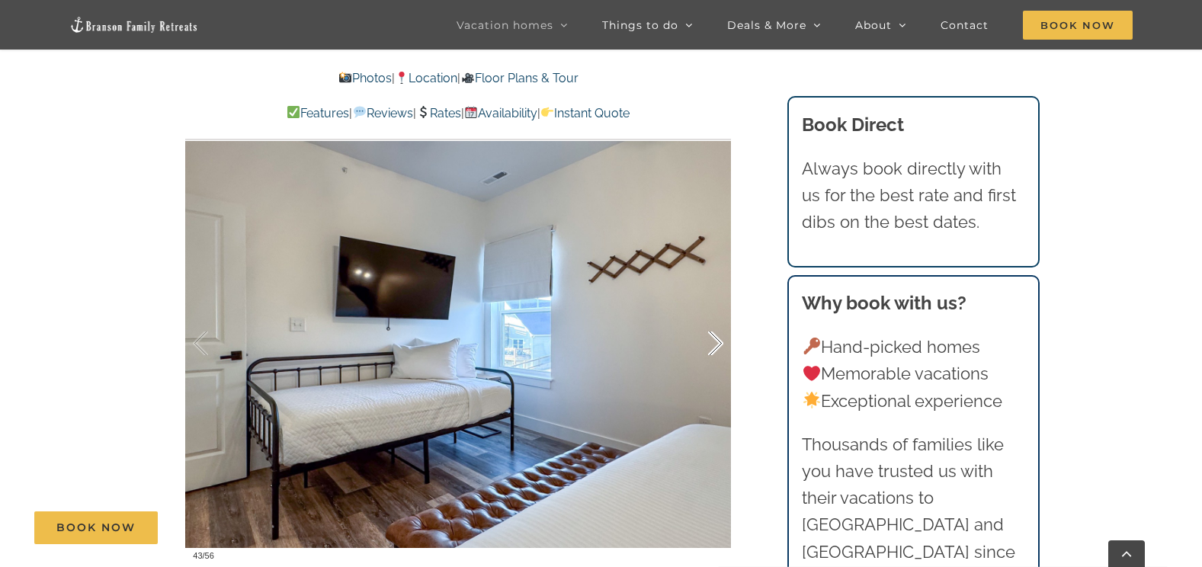
click at [712, 314] on div at bounding box center [699, 343] width 47 height 95
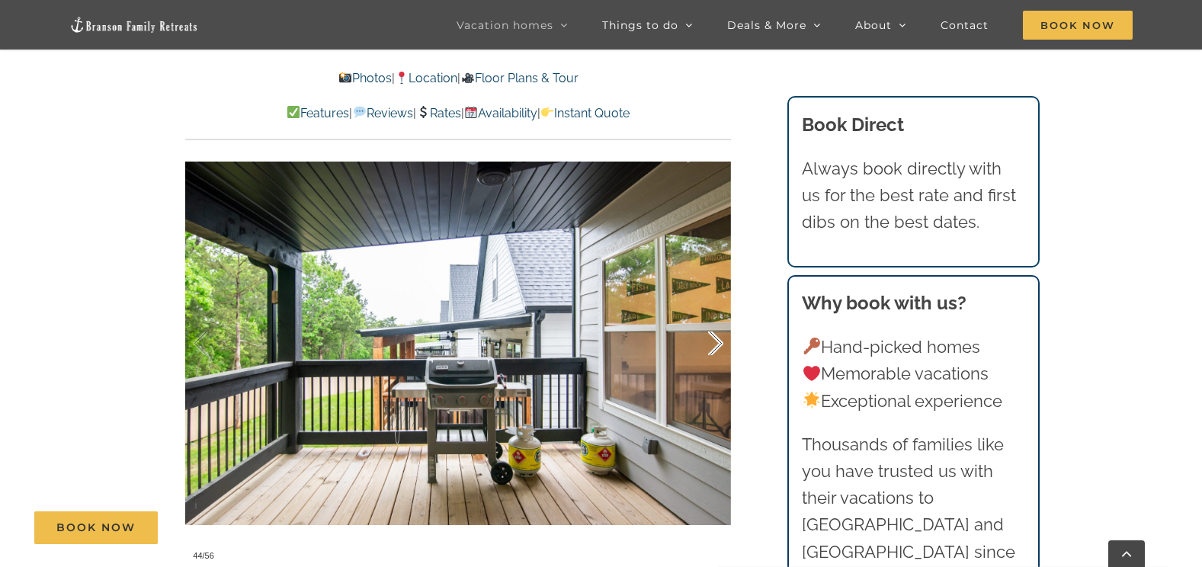
click at [712, 318] on div at bounding box center [699, 343] width 47 height 95
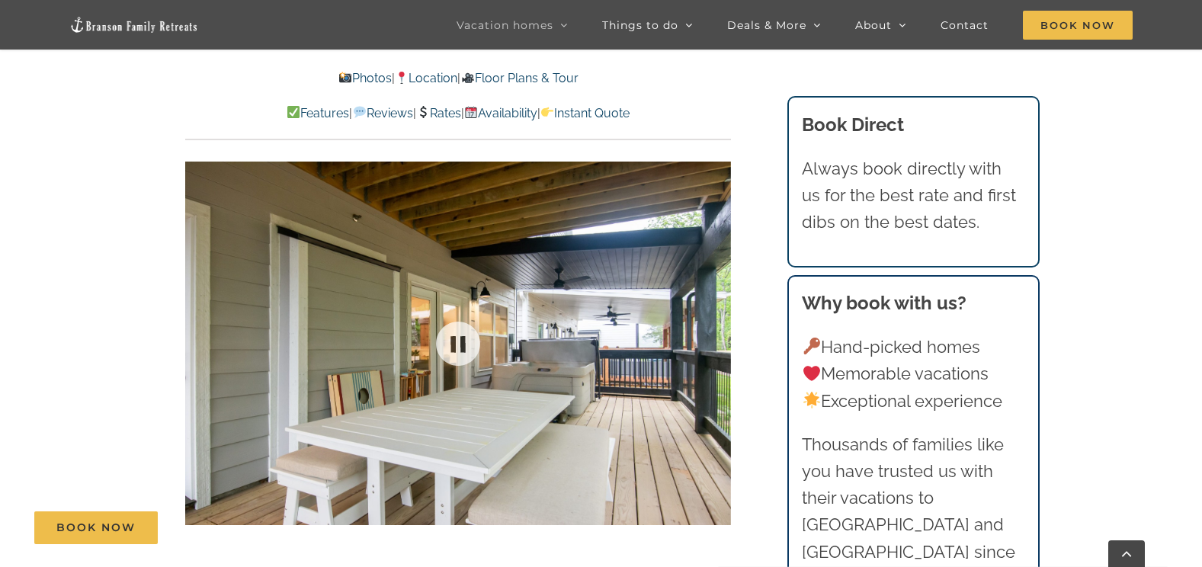
click at [712, 318] on div at bounding box center [458, 343] width 546 height 448
click at [713, 317] on div at bounding box center [699, 343] width 47 height 95
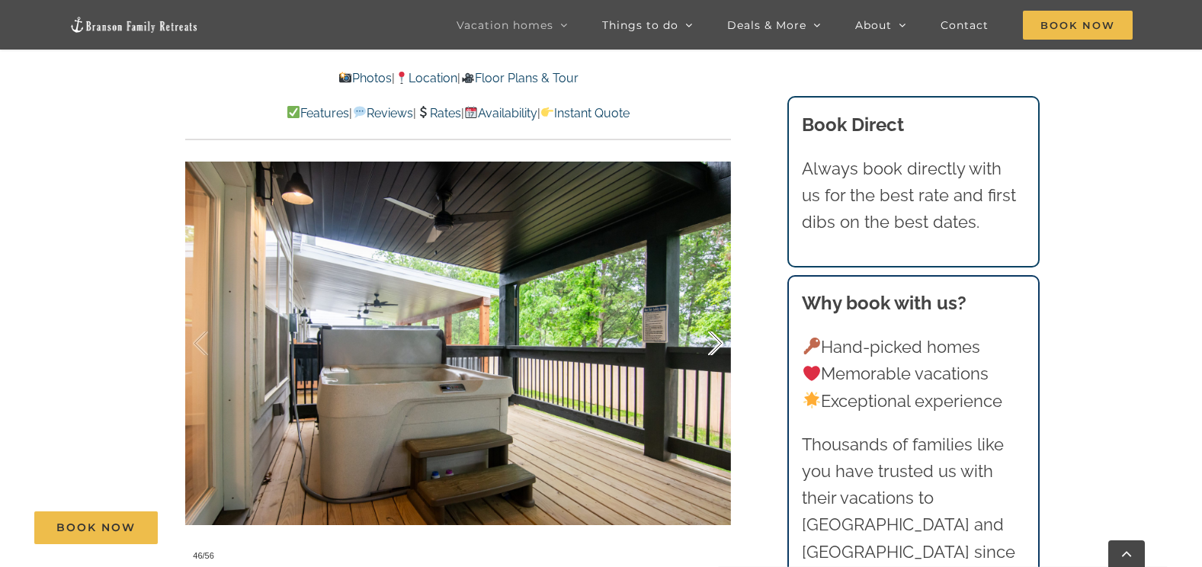
click at [713, 317] on div at bounding box center [699, 343] width 47 height 95
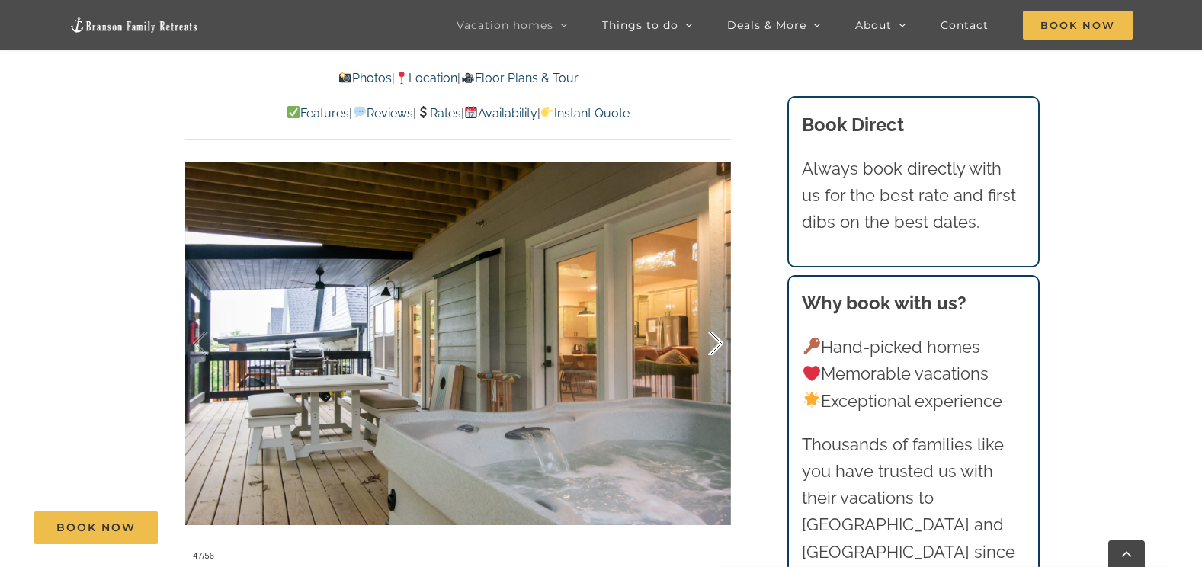
click at [713, 317] on div at bounding box center [699, 343] width 47 height 95
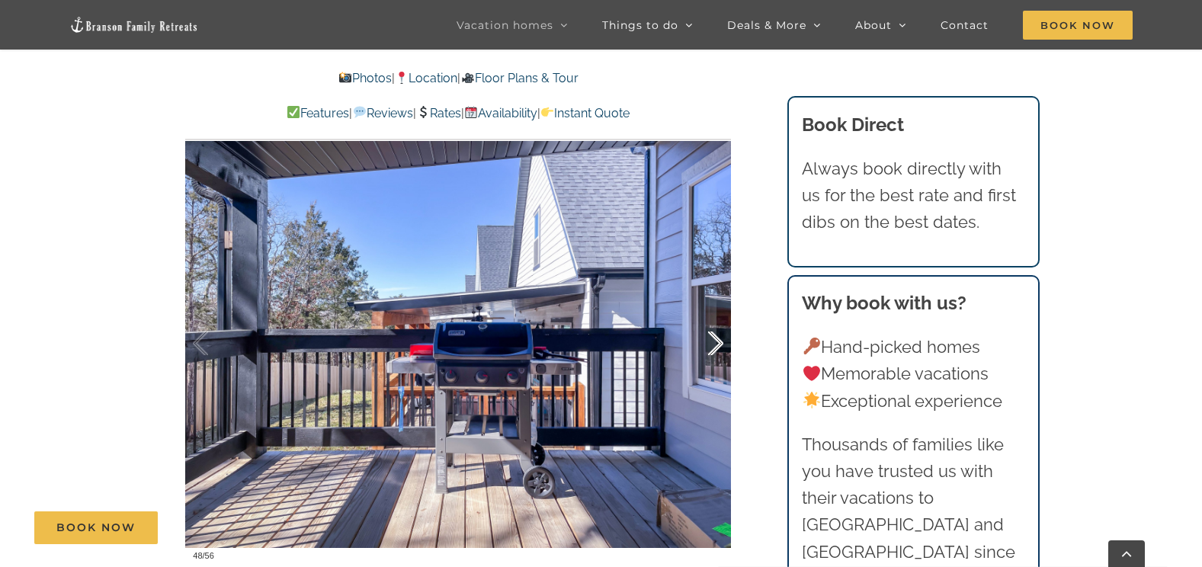
click at [713, 317] on div at bounding box center [699, 343] width 47 height 95
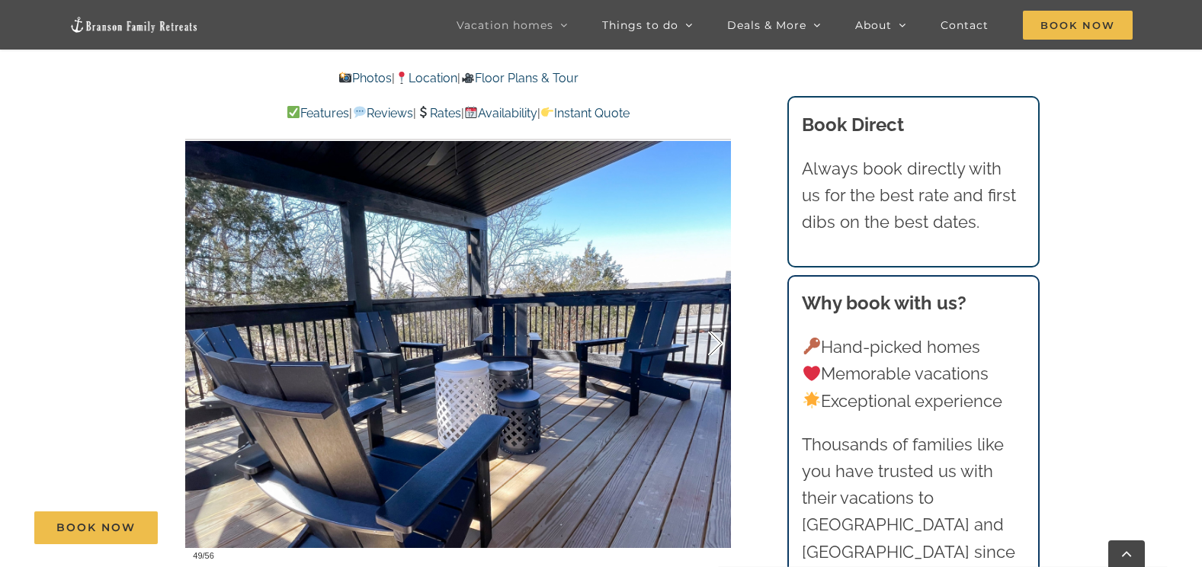
click at [713, 317] on div at bounding box center [699, 343] width 47 height 95
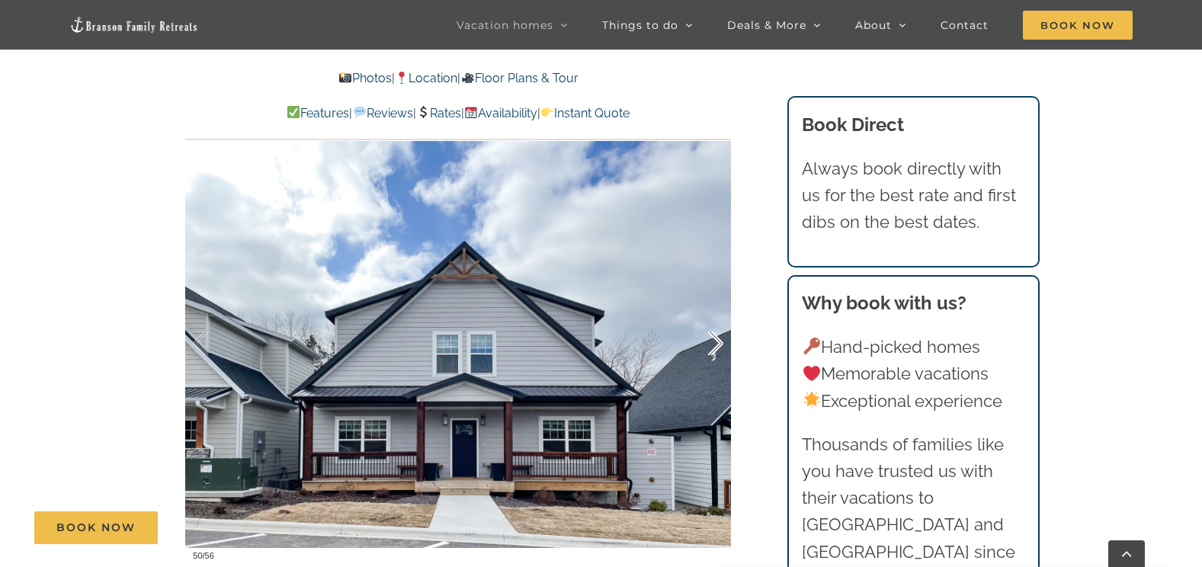
click at [713, 317] on div at bounding box center [699, 343] width 47 height 95
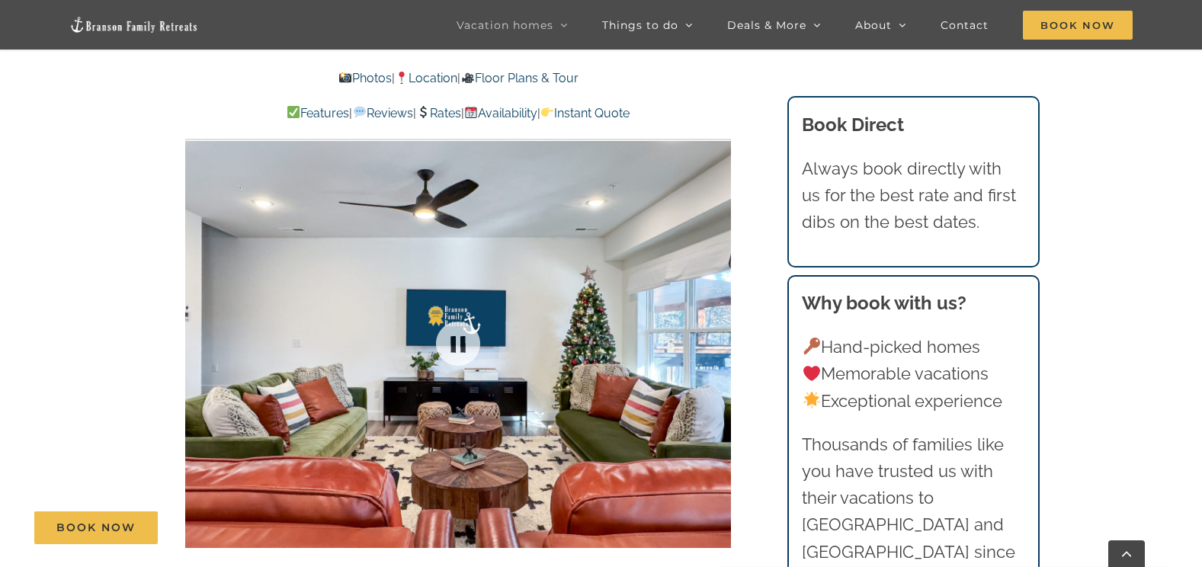
click at [713, 317] on div at bounding box center [458, 343] width 546 height 448
click at [716, 311] on div at bounding box center [699, 343] width 47 height 95
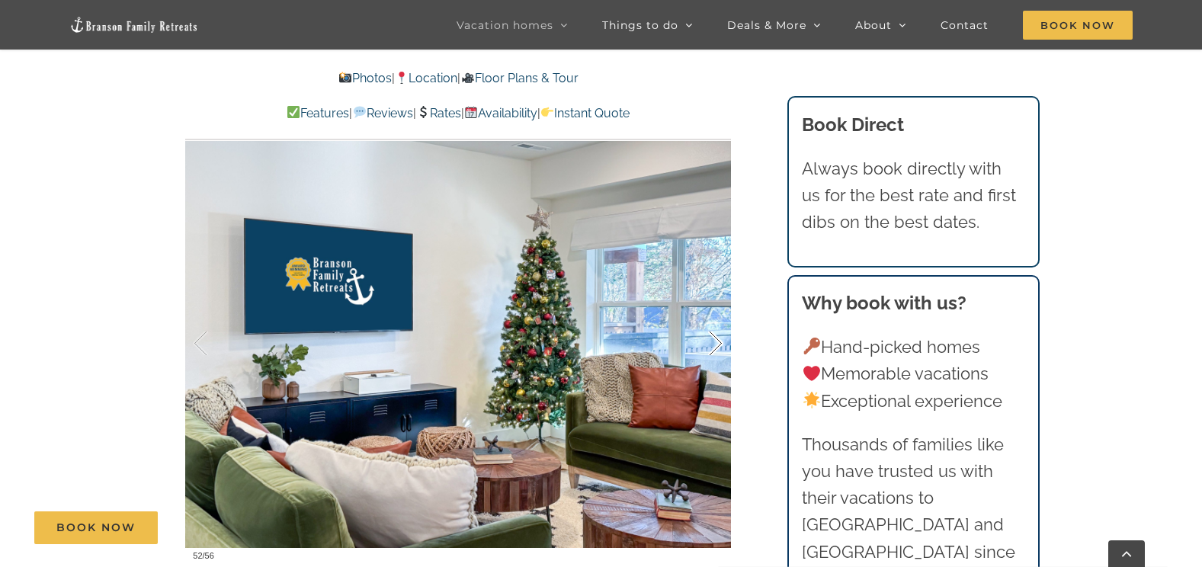
click at [716, 311] on div at bounding box center [699, 343] width 47 height 95
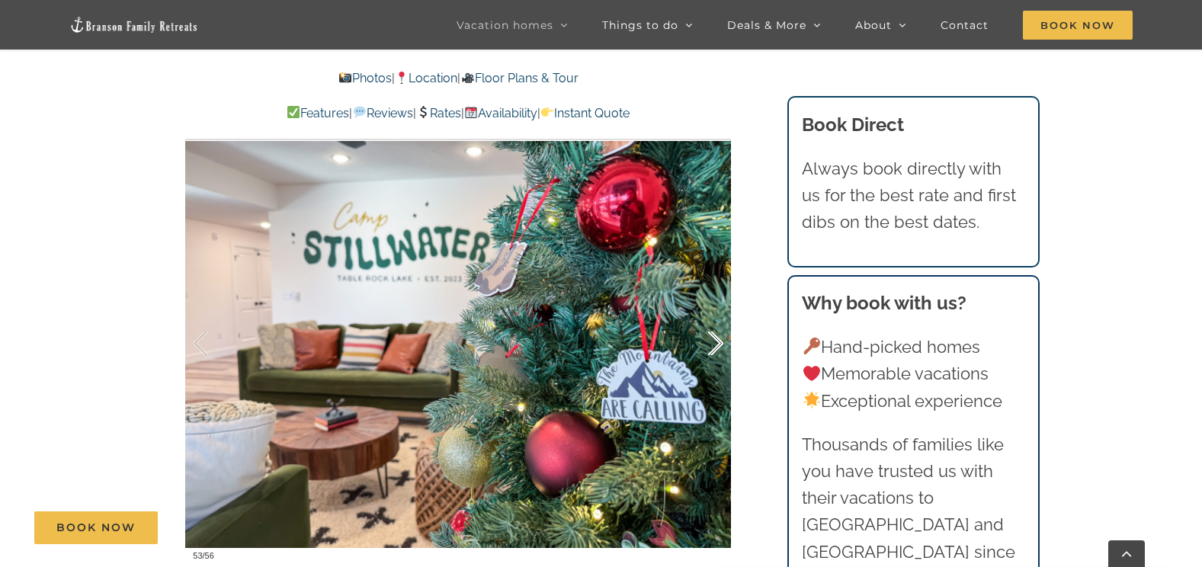
click at [716, 311] on div at bounding box center [699, 343] width 47 height 95
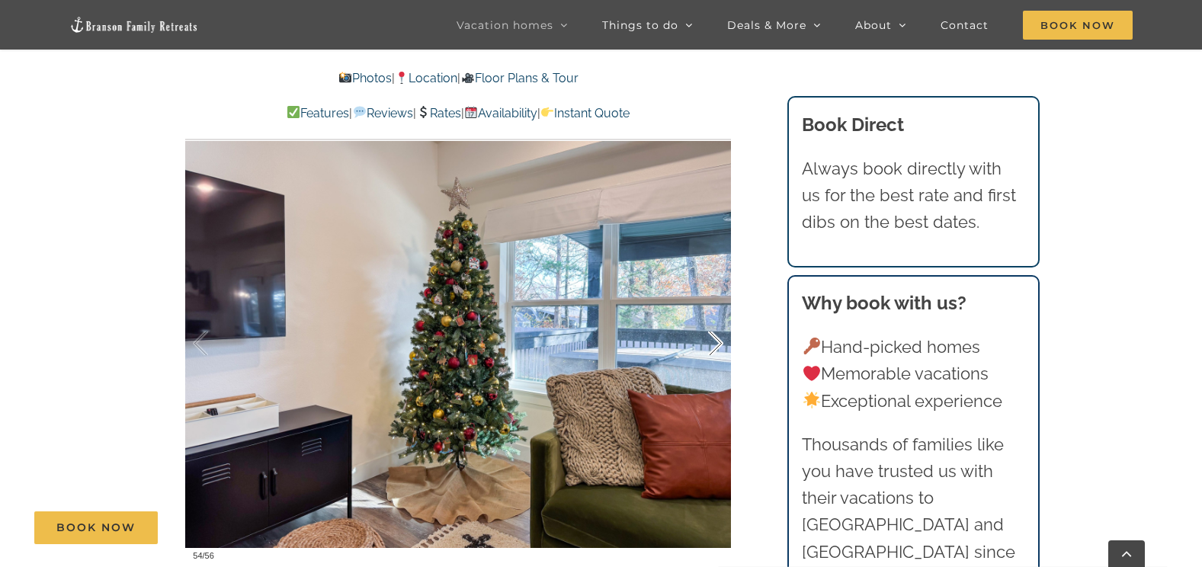
click at [716, 311] on div at bounding box center [699, 343] width 47 height 95
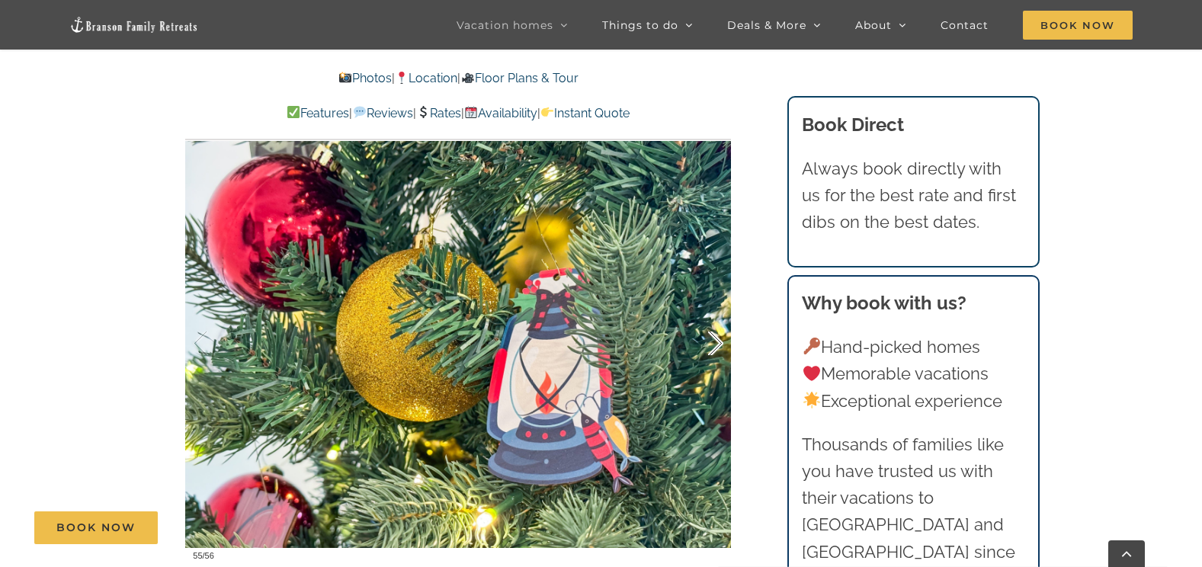
click at [716, 311] on div at bounding box center [699, 343] width 47 height 95
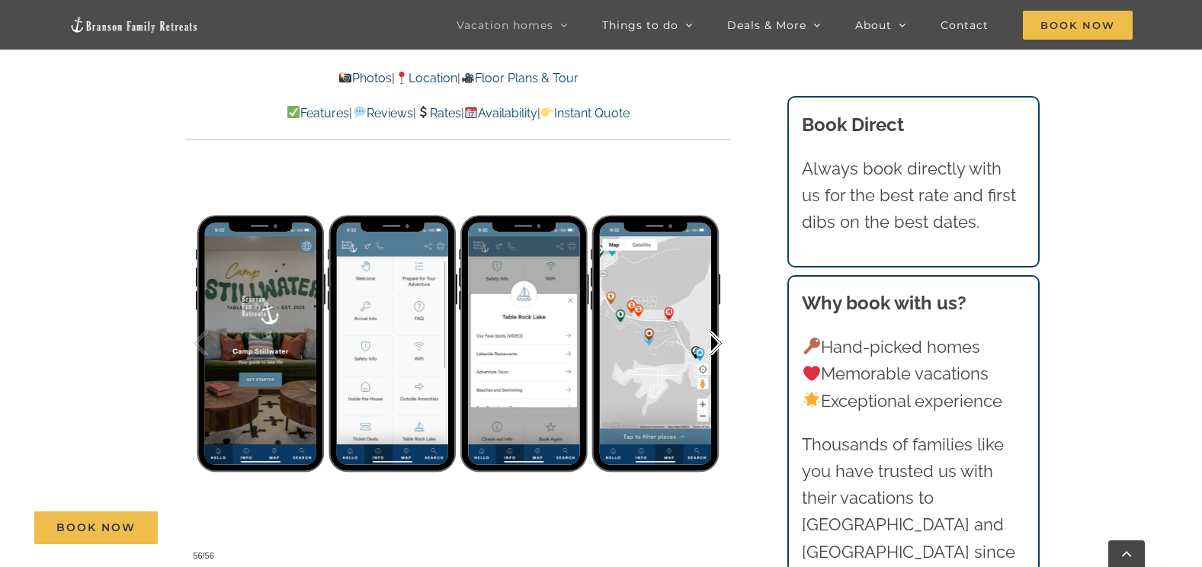
click at [716, 311] on div at bounding box center [699, 343] width 47 height 95
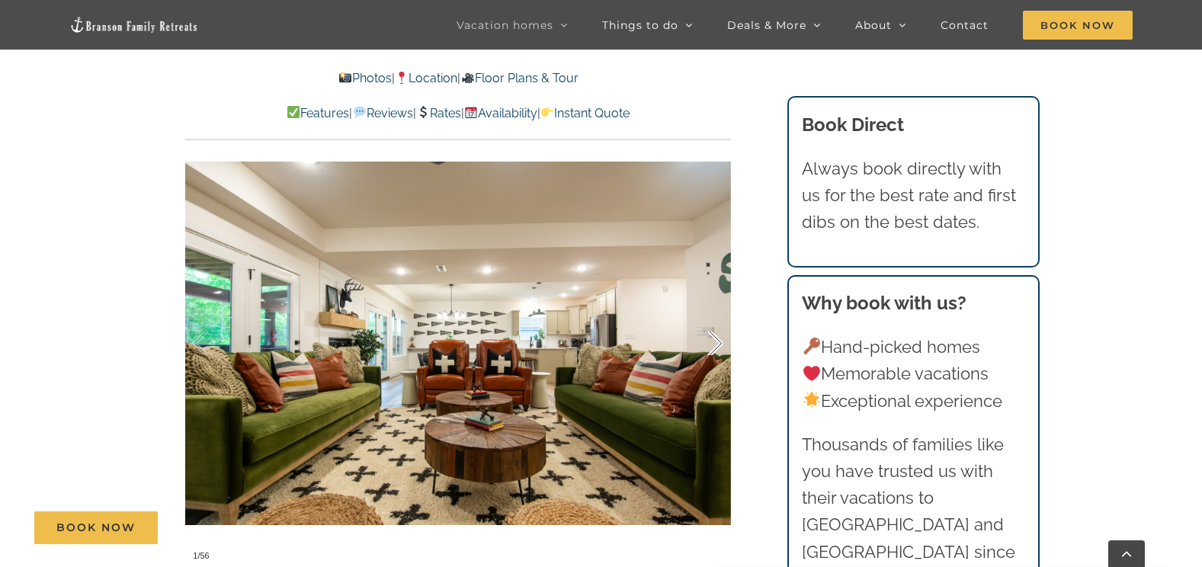
click at [715, 312] on div at bounding box center [699, 343] width 47 height 95
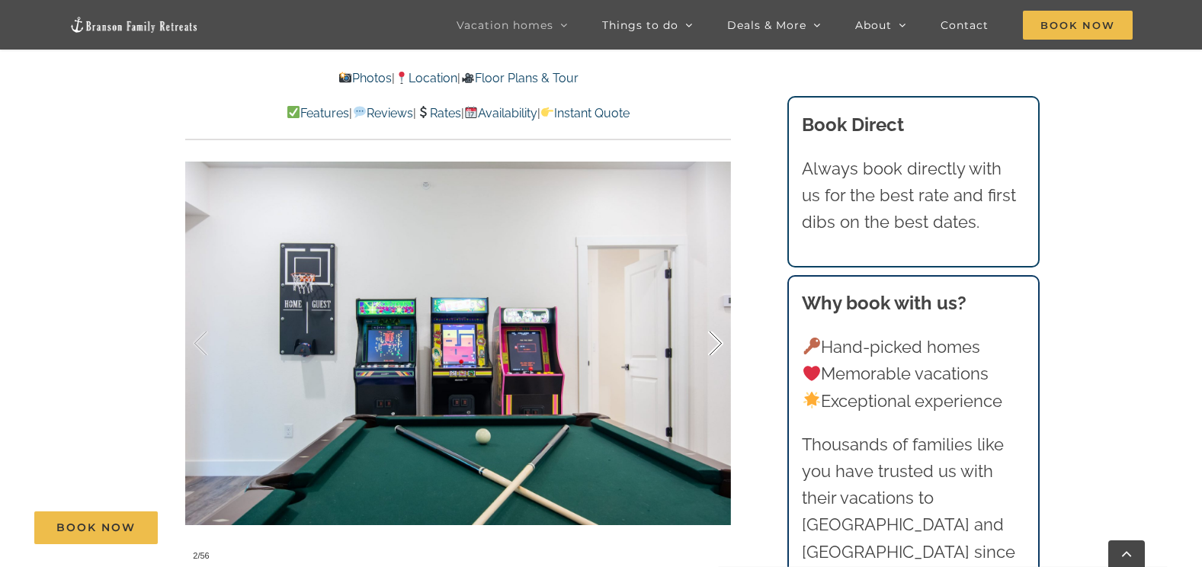
click at [715, 312] on div at bounding box center [699, 343] width 47 height 95
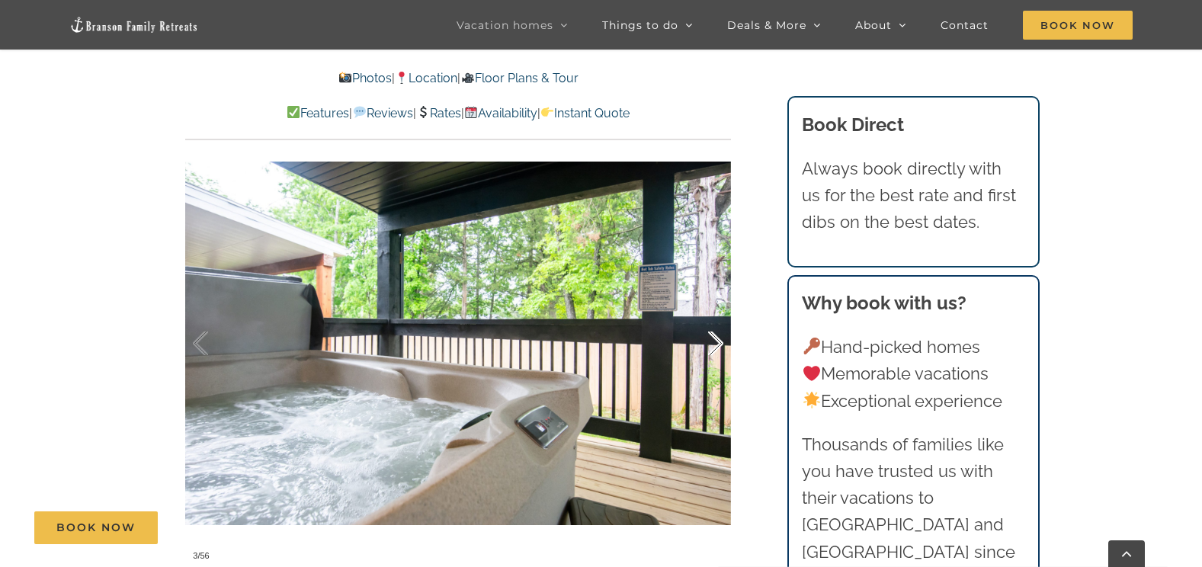
click at [715, 312] on div at bounding box center [699, 343] width 47 height 95
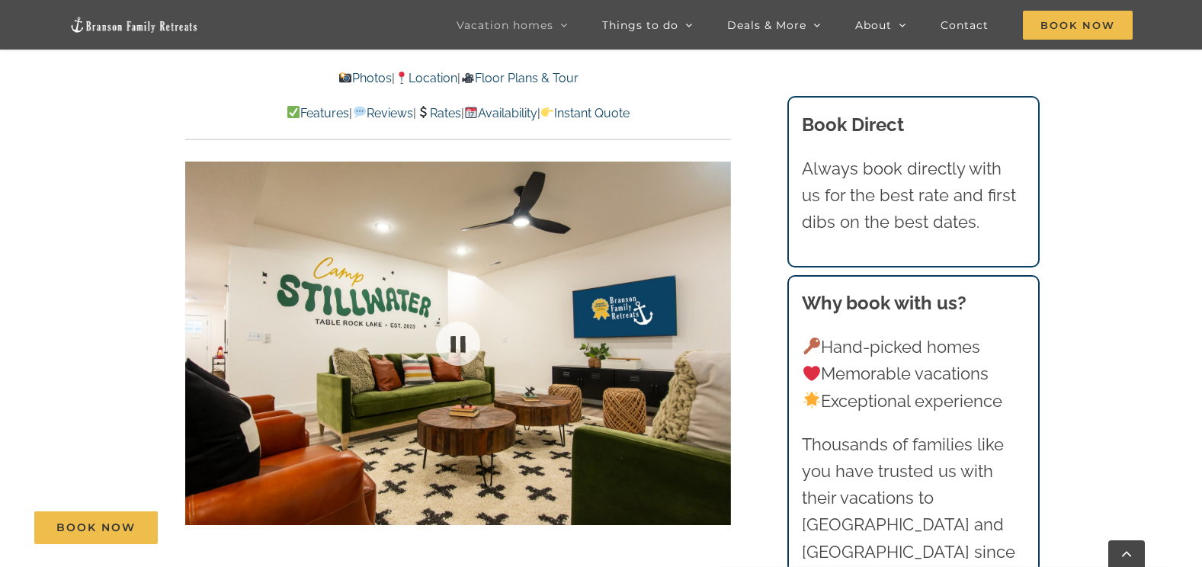
click at [715, 312] on div at bounding box center [458, 343] width 546 height 448
click at [713, 321] on div at bounding box center [699, 343] width 47 height 95
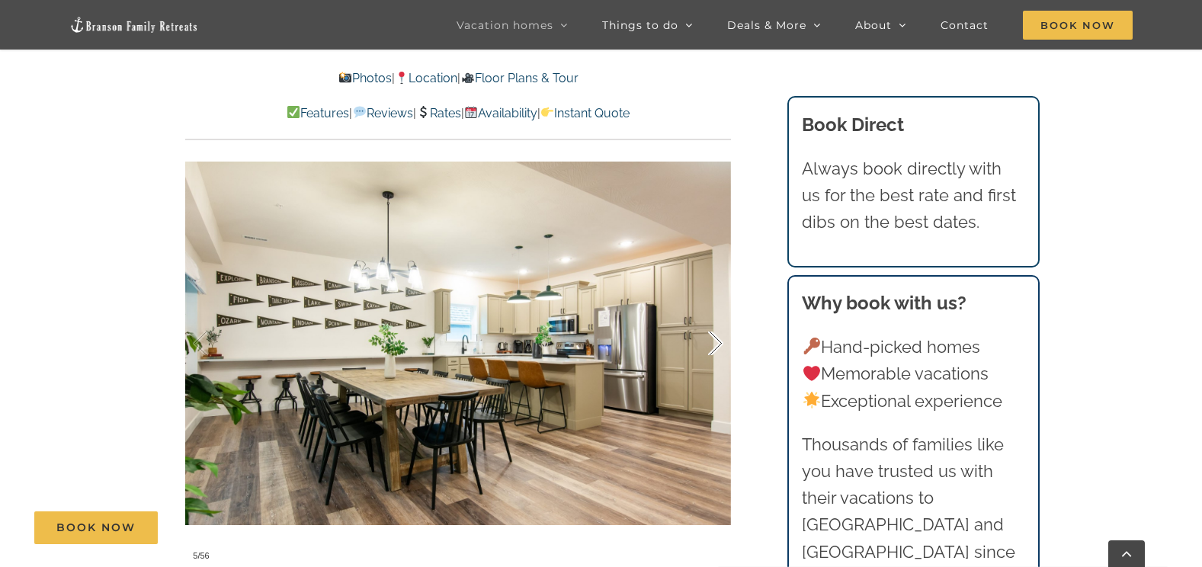
click at [713, 321] on div at bounding box center [699, 343] width 47 height 95
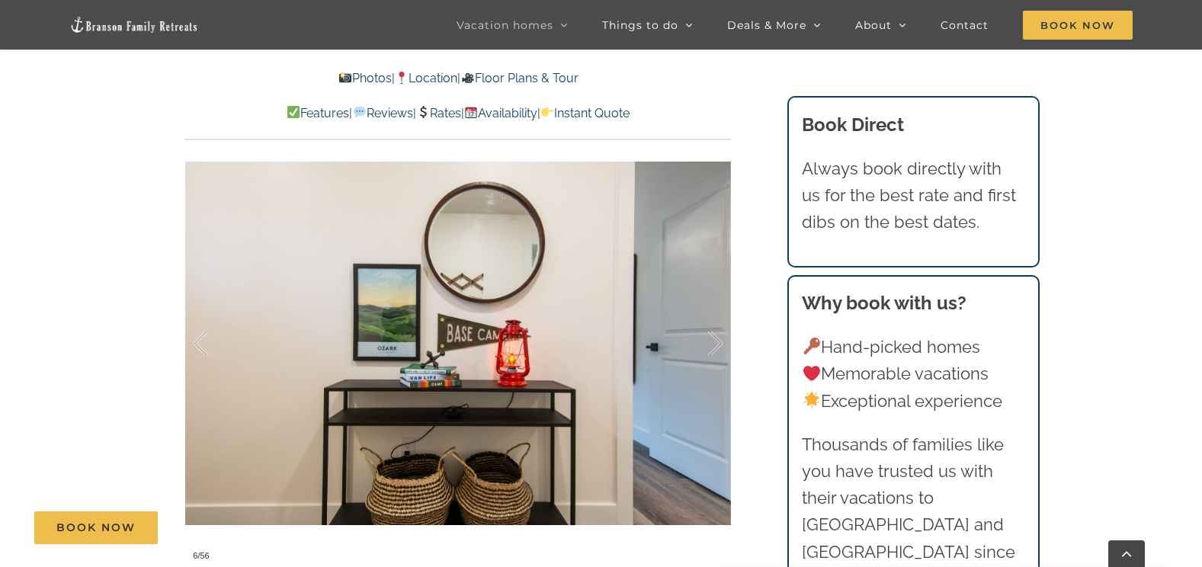
click at [578, 77] on link "Floor Plans & Tour" at bounding box center [518, 78] width 117 height 14
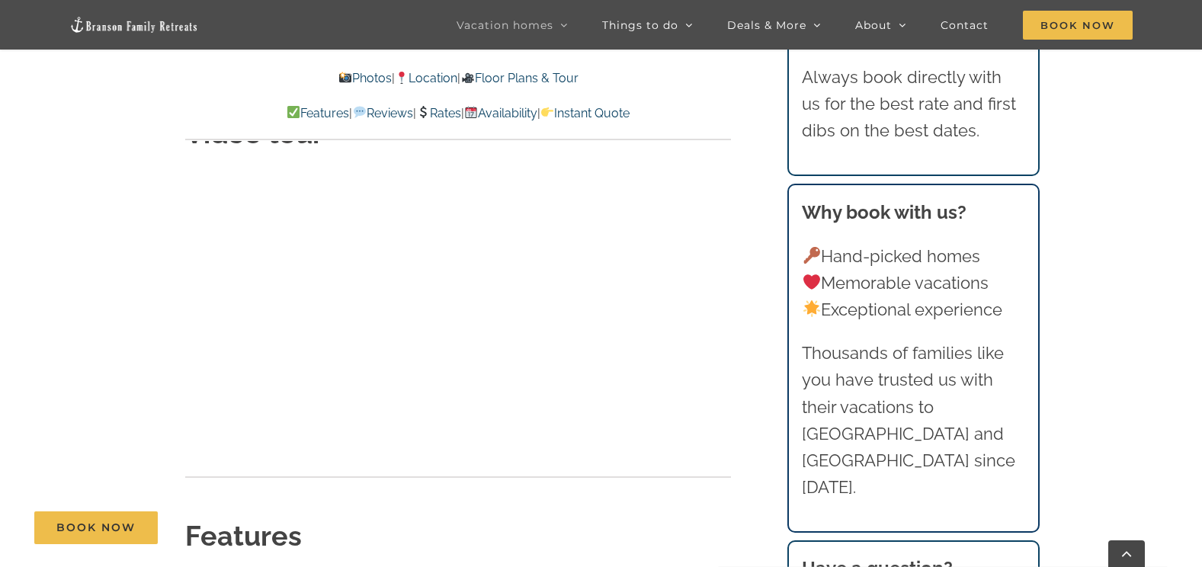
scroll to position [5620, 0]
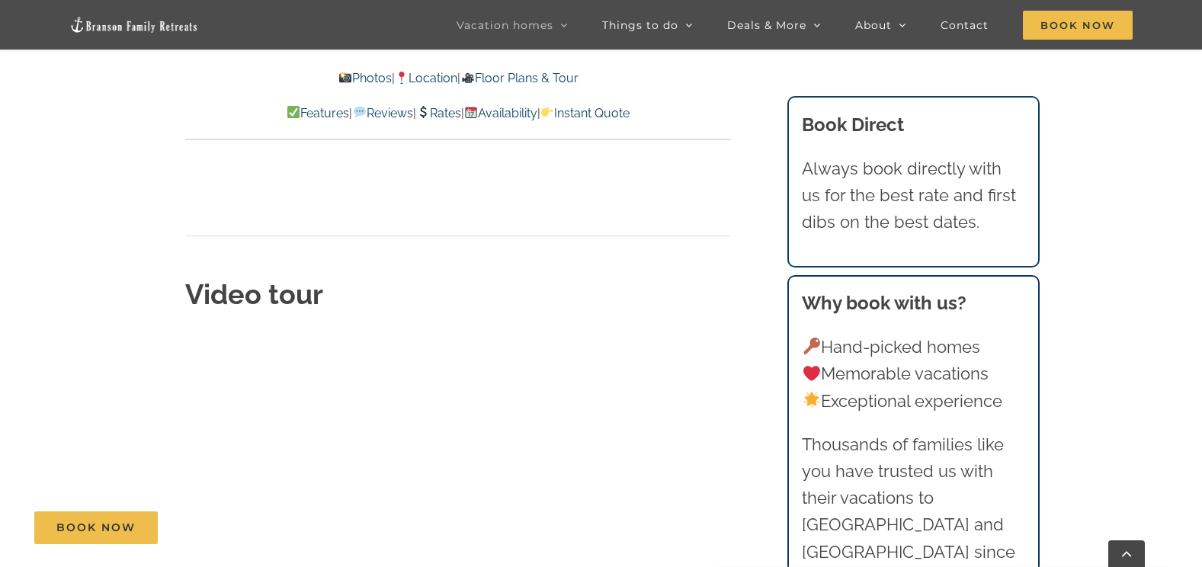
click at [531, 78] on link "Floor Plans & Tour" at bounding box center [518, 78] width 117 height 14
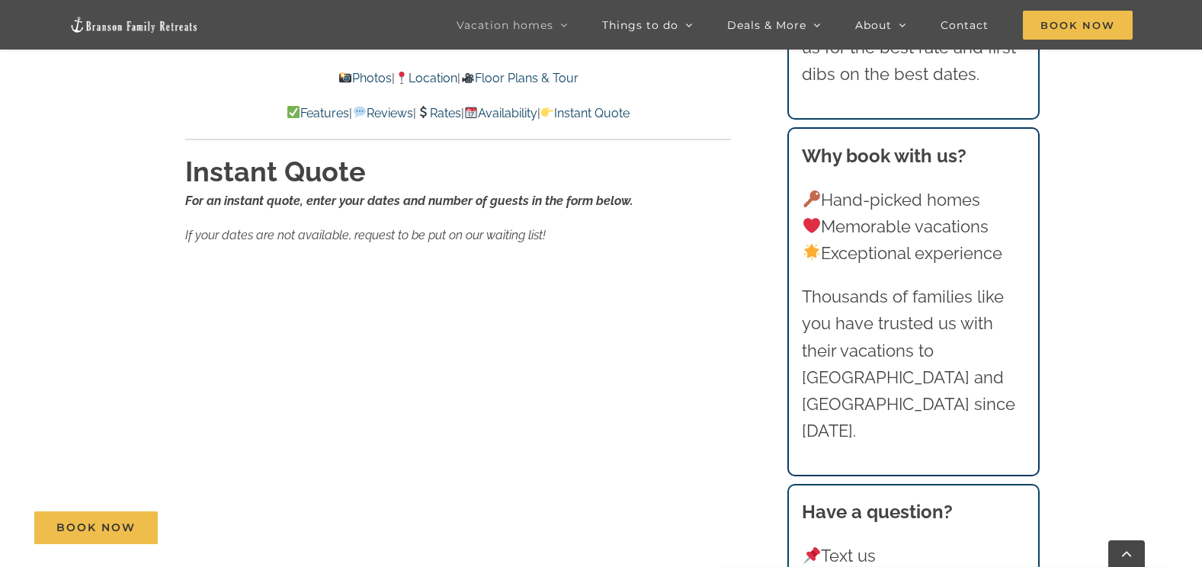
scroll to position [9931, 0]
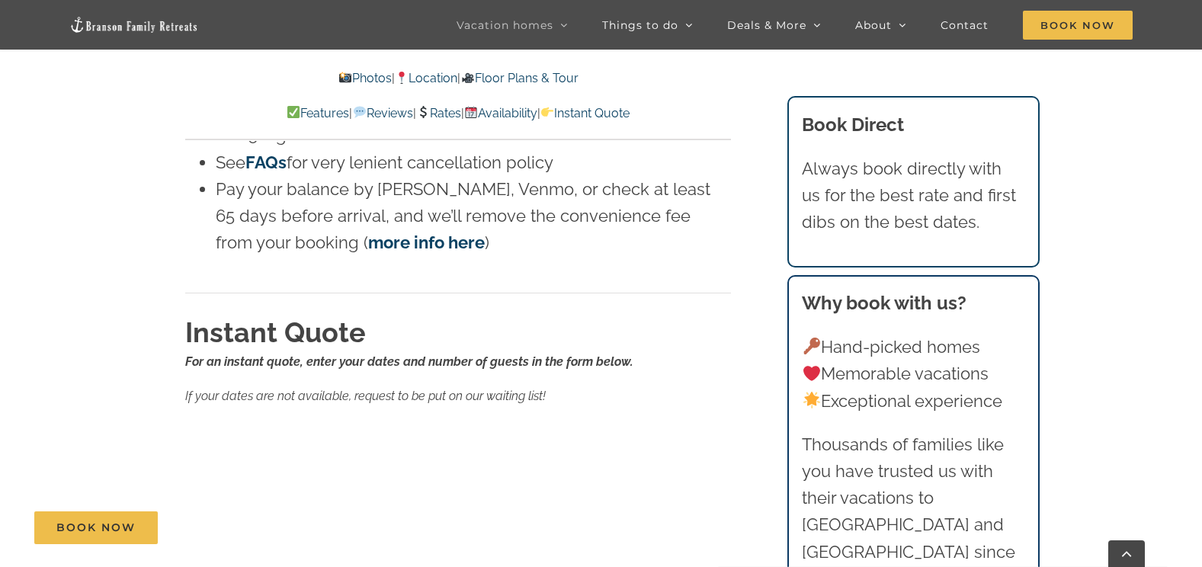
scroll to position [9702, 0]
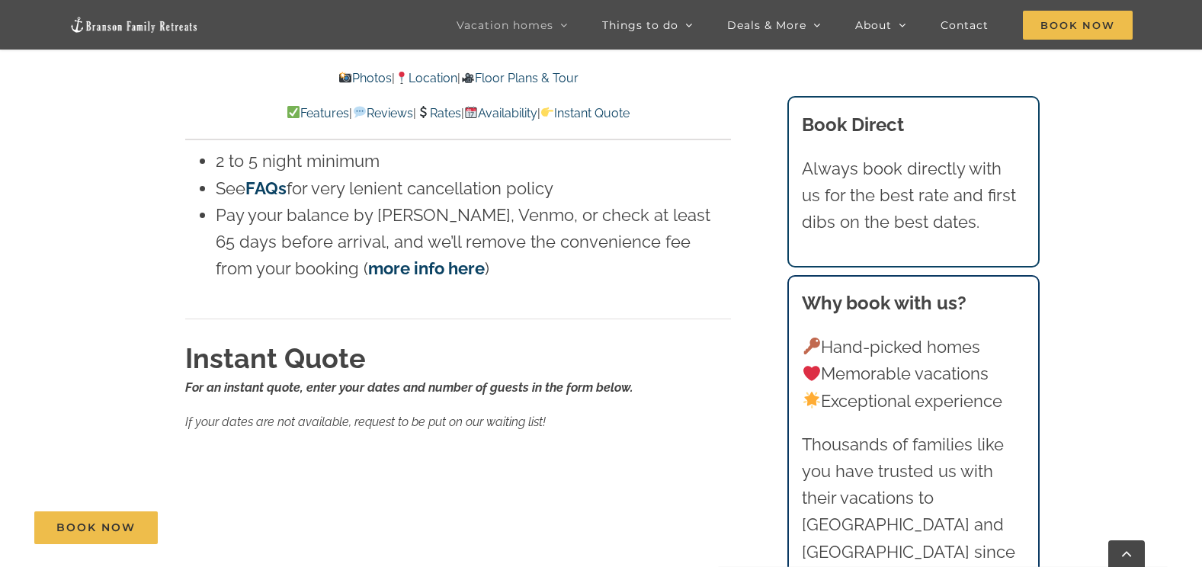
click at [434, 81] on link "Location" at bounding box center [426, 78] width 62 height 14
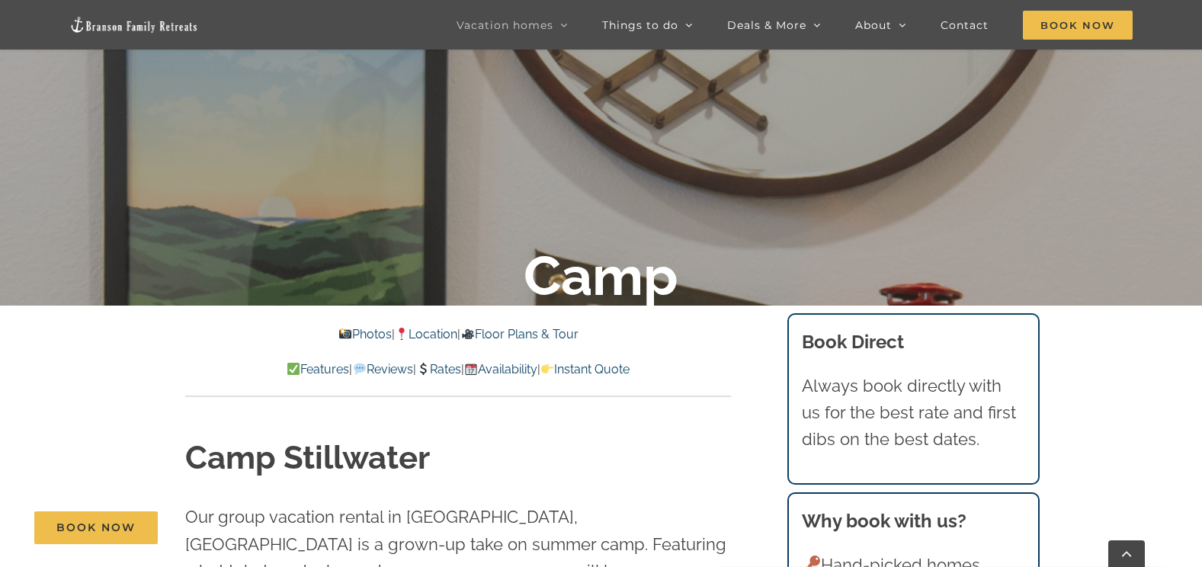
scroll to position [422, 0]
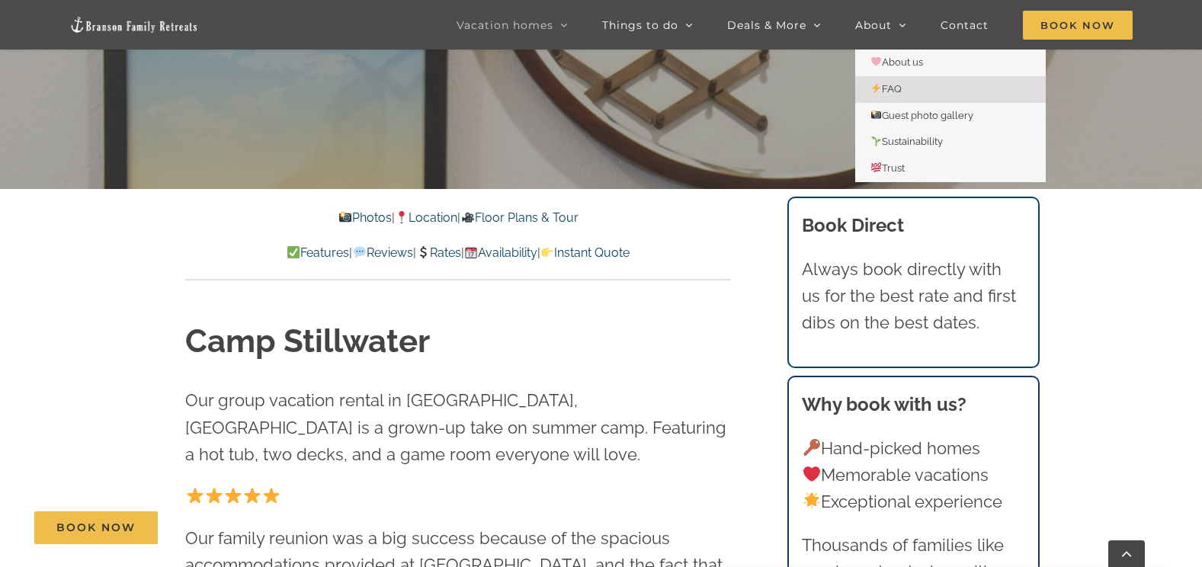
click at [889, 91] on span "FAQ" at bounding box center [885, 88] width 31 height 11
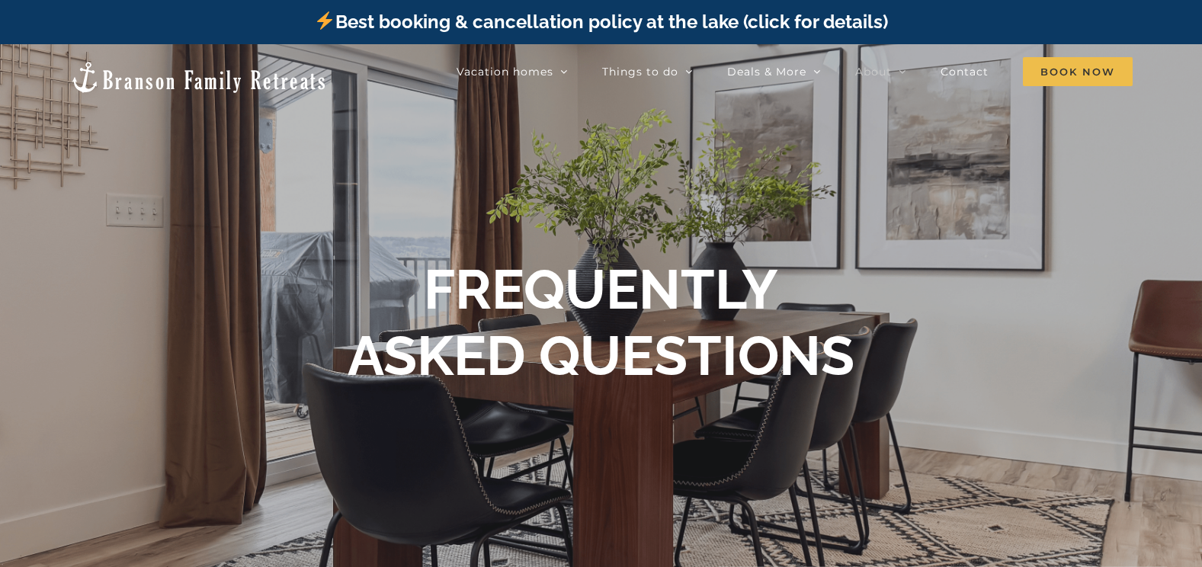
click at [800, 19] on link "Best booking & cancellation policy at the lake (click for details)" at bounding box center [600, 22] width 573 height 22
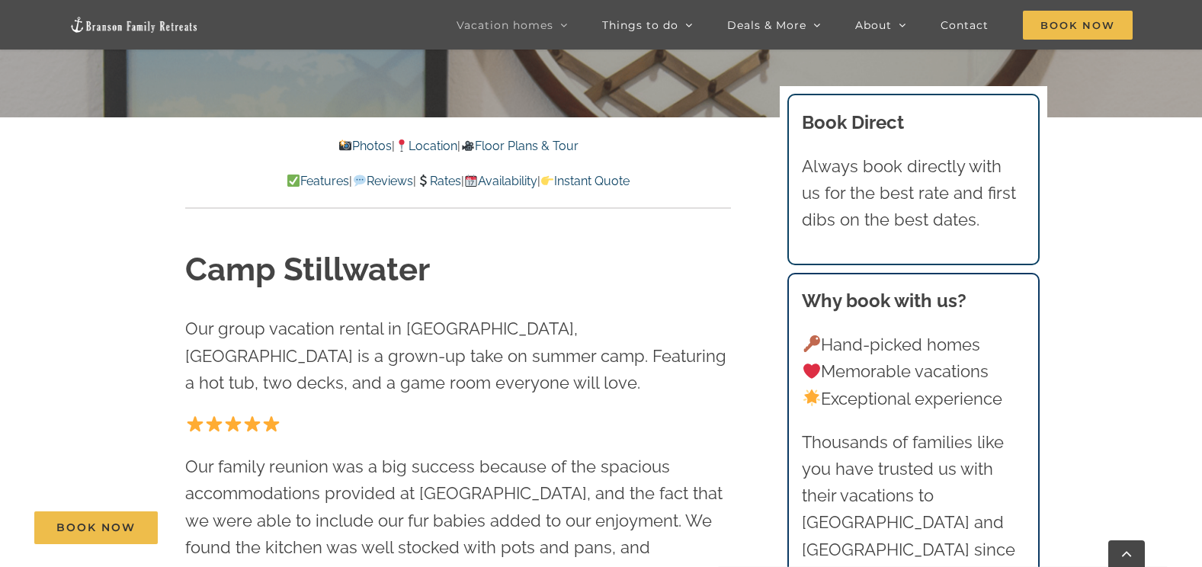
scroll to position [534, 0]
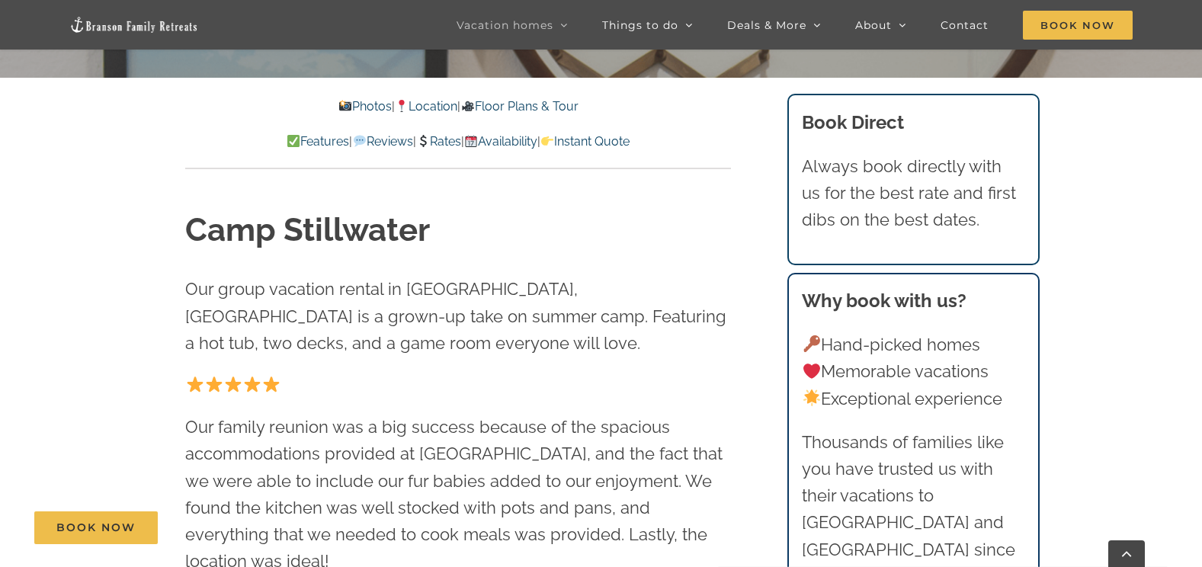
click at [524, 105] on link "Floor Plans & Tour" at bounding box center [518, 106] width 117 height 14
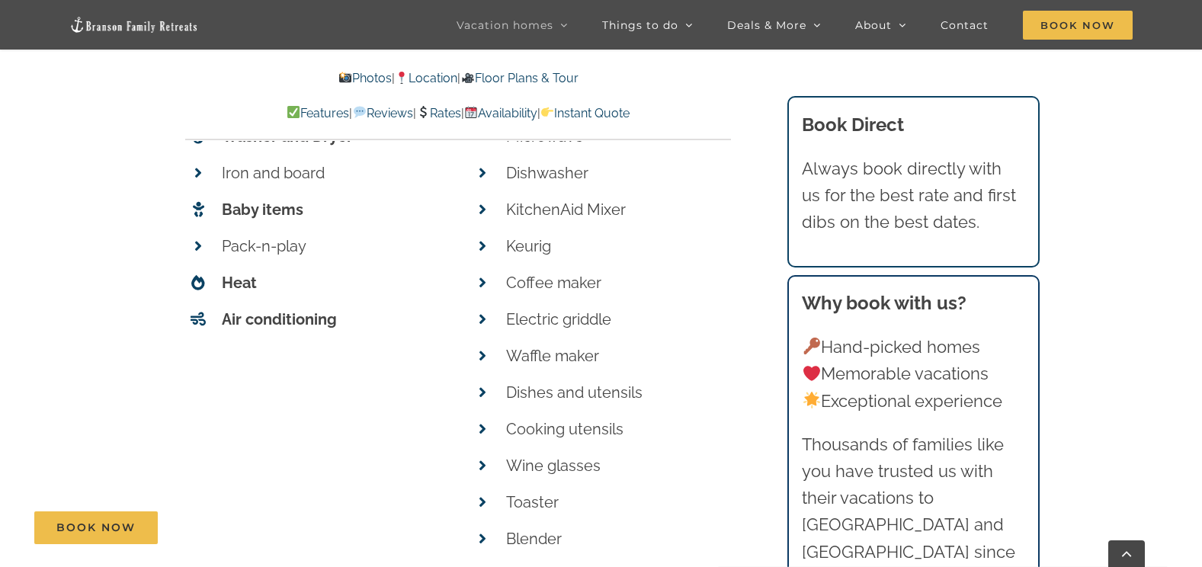
scroll to position [6056, 0]
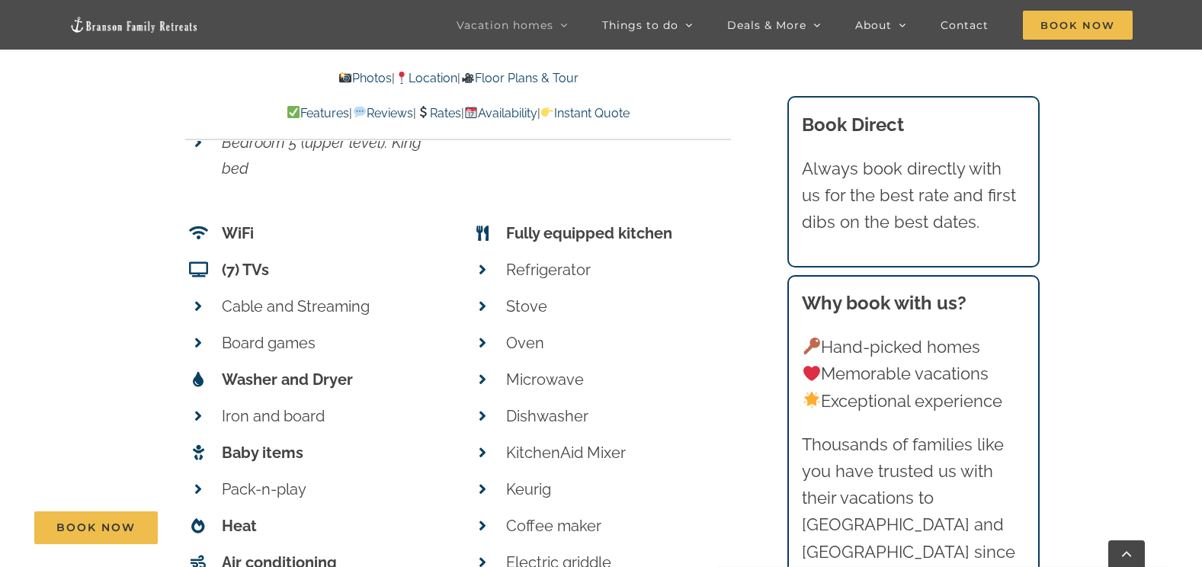
click at [287, 116] on link "Features" at bounding box center [318, 113] width 62 height 14
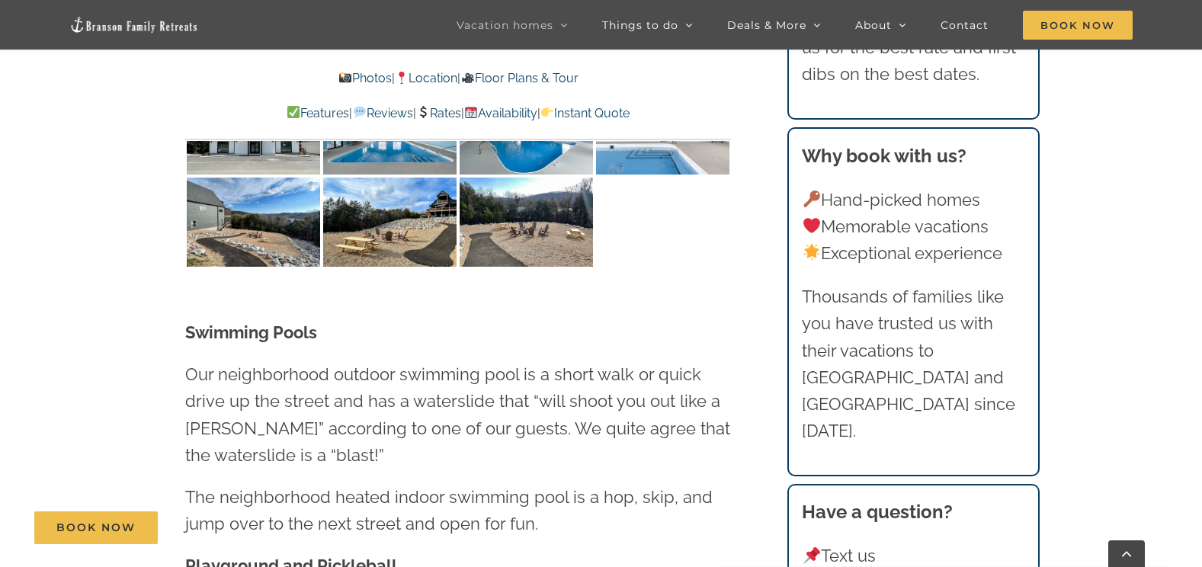
scroll to position [3264, 0]
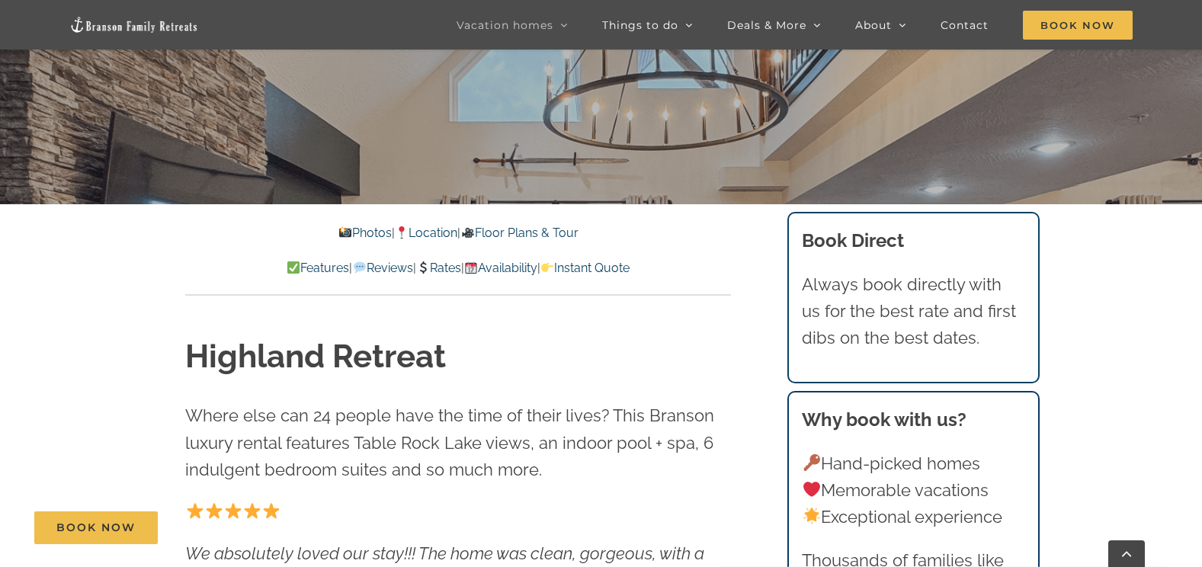
scroll to position [381, 0]
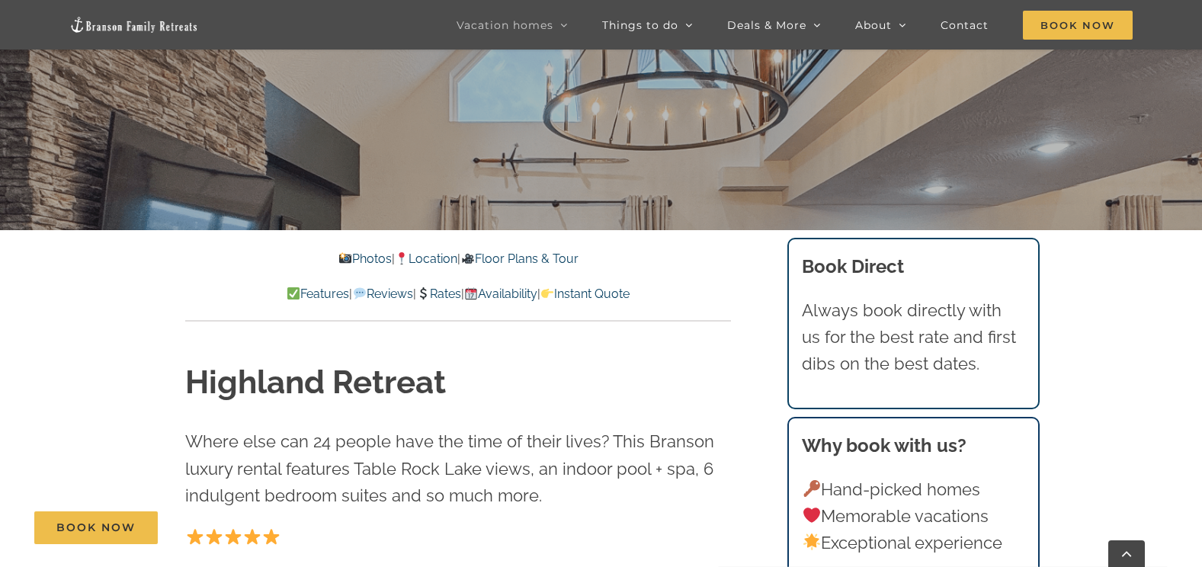
click at [353, 258] on link "Photos" at bounding box center [364, 259] width 53 height 14
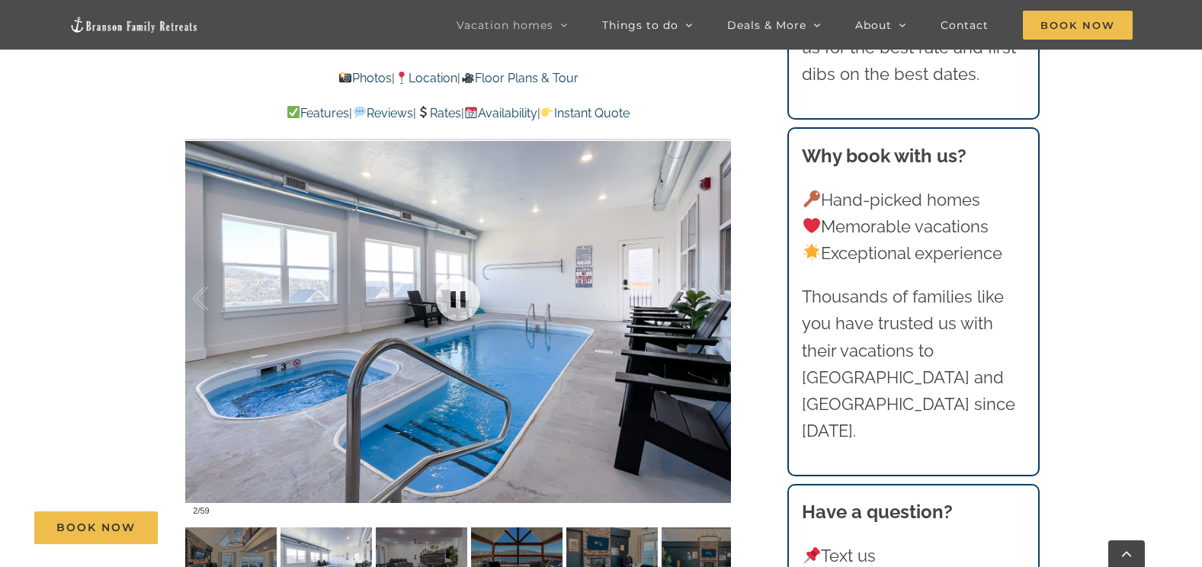
scroll to position [1134, 0]
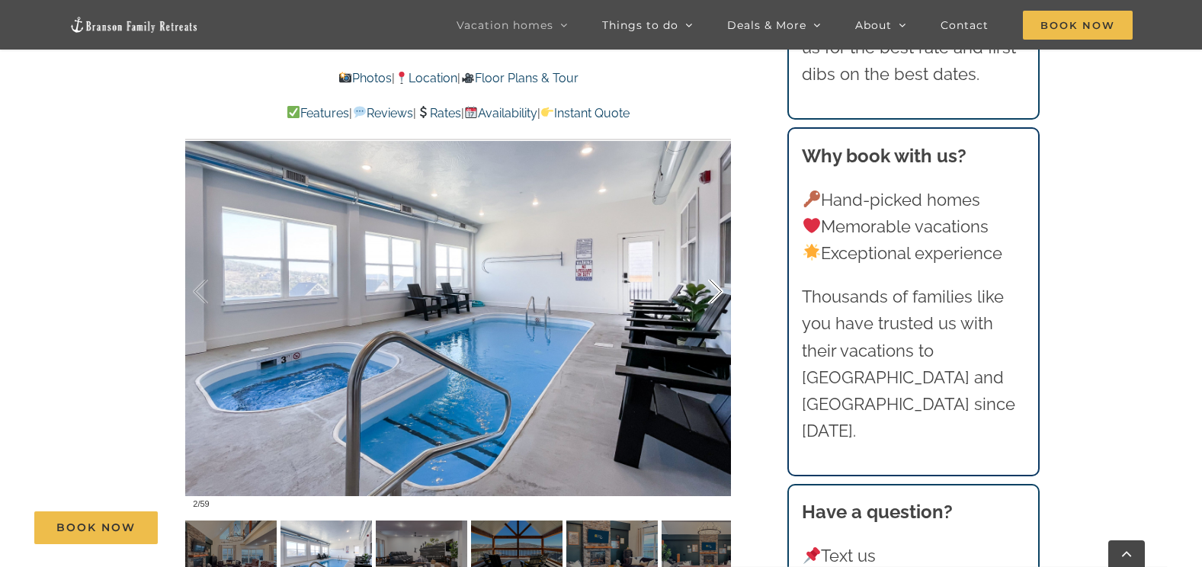
click at [714, 294] on div at bounding box center [699, 292] width 47 height 95
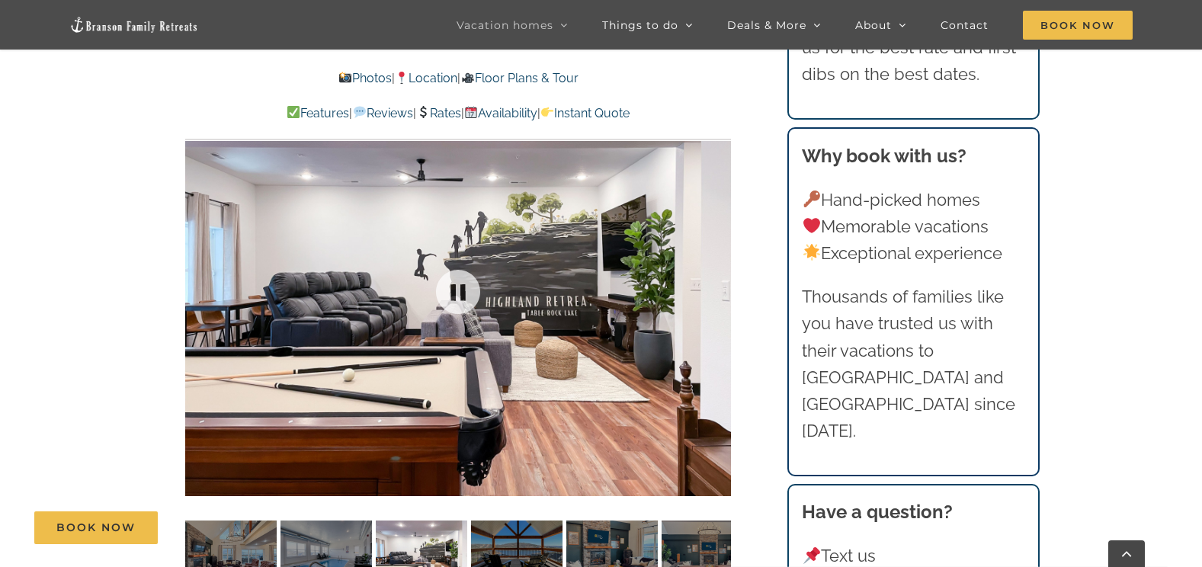
click at [712, 295] on div at bounding box center [458, 291] width 546 height 448
click at [716, 291] on div at bounding box center [699, 292] width 47 height 95
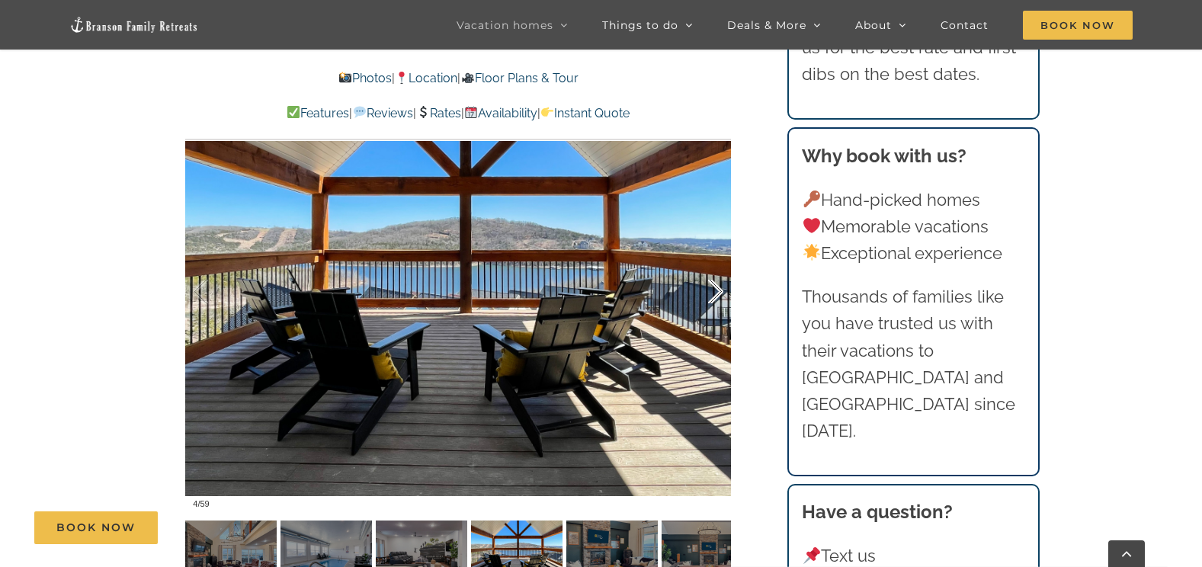
click at [716, 291] on div at bounding box center [699, 292] width 47 height 95
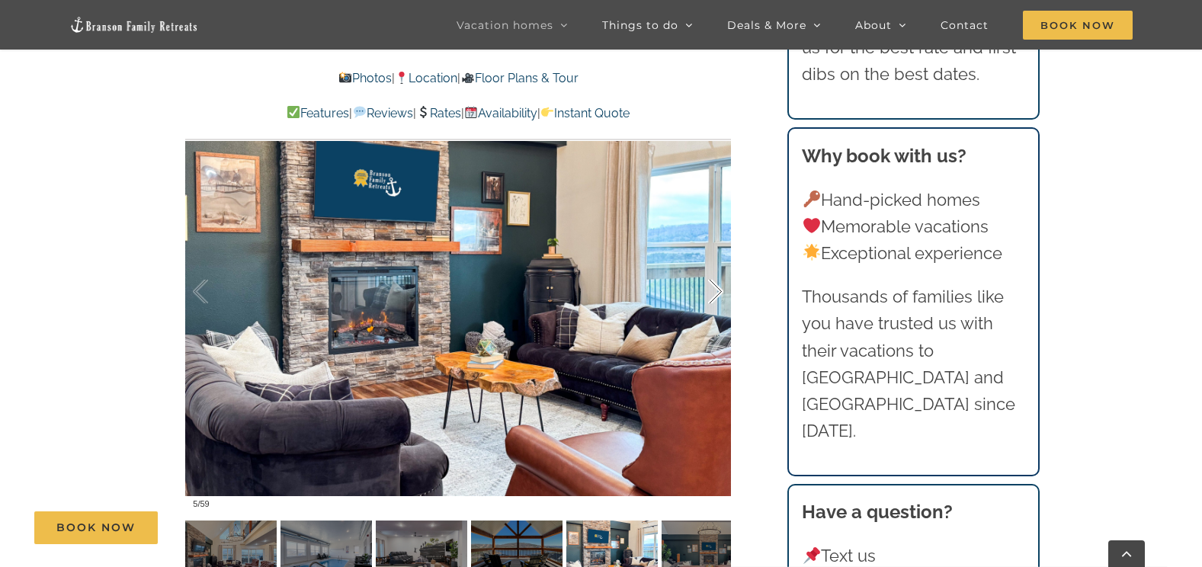
click at [716, 291] on div at bounding box center [699, 292] width 47 height 95
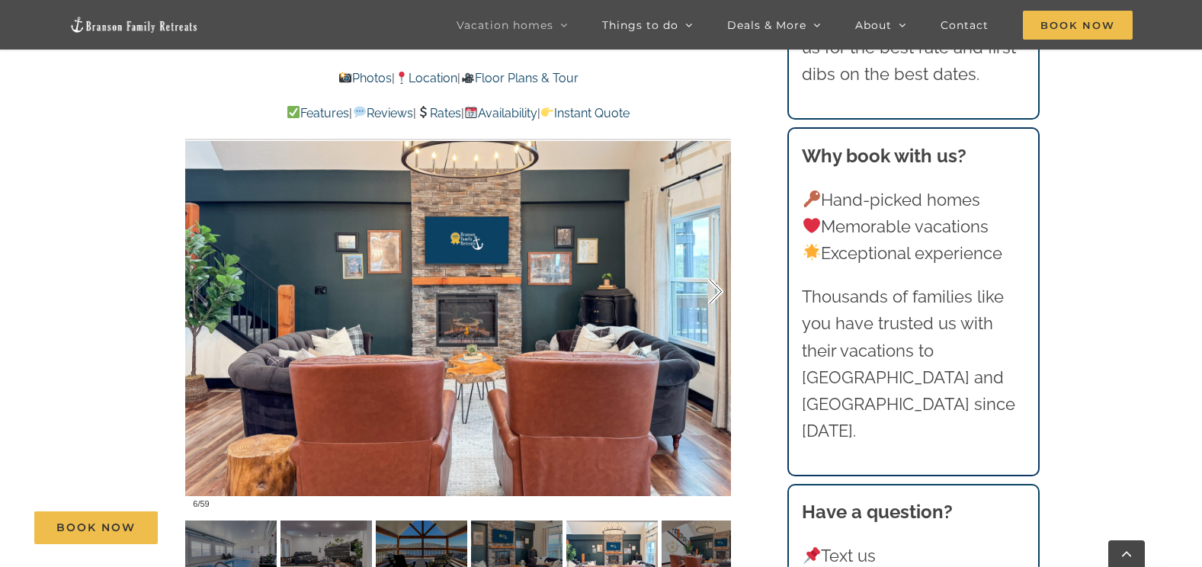
click at [716, 291] on div at bounding box center [699, 292] width 47 height 95
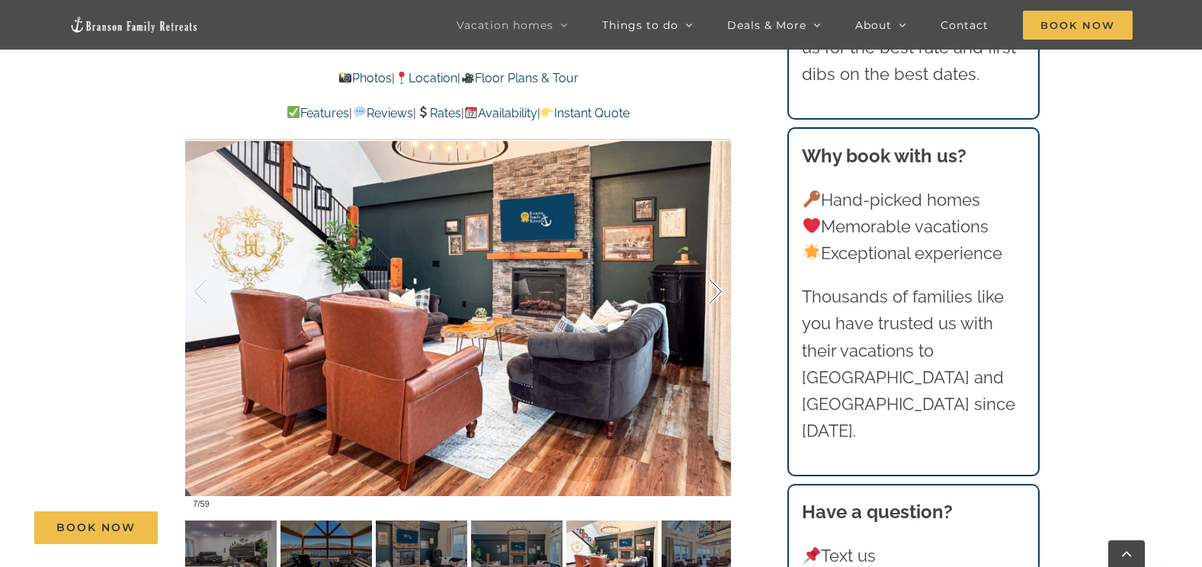
click at [716, 291] on div at bounding box center [699, 292] width 47 height 95
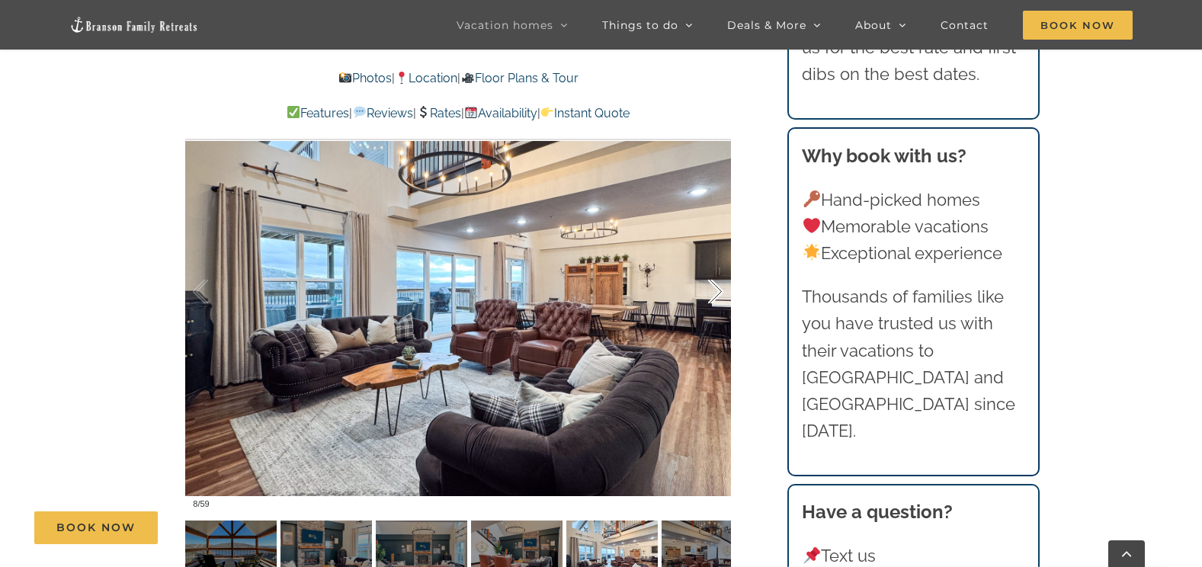
click at [716, 291] on div at bounding box center [699, 292] width 47 height 95
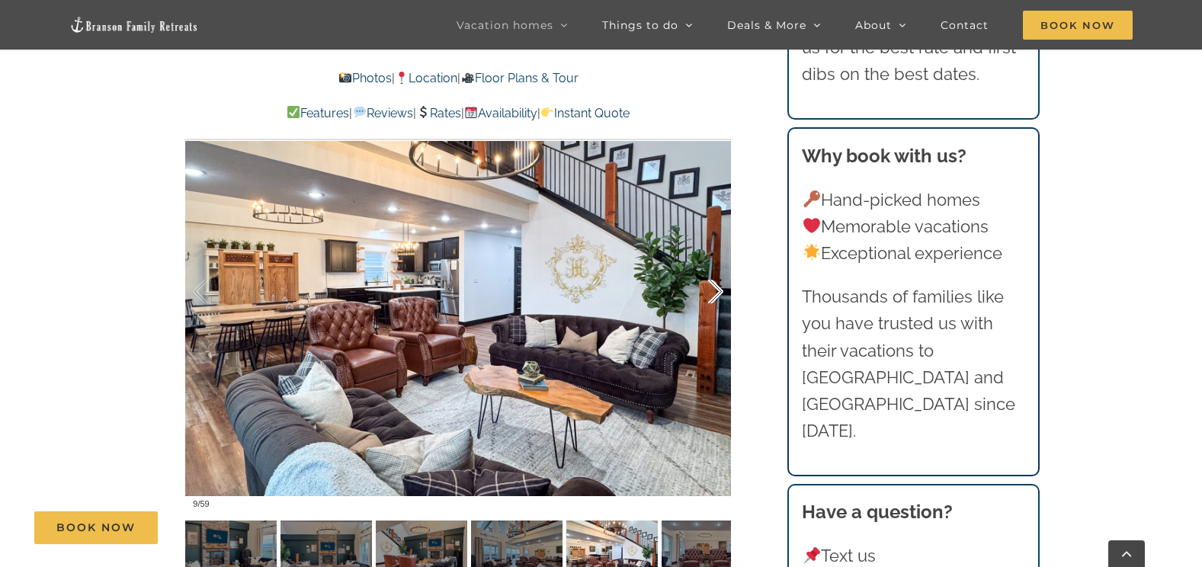
click at [716, 291] on div at bounding box center [699, 292] width 47 height 95
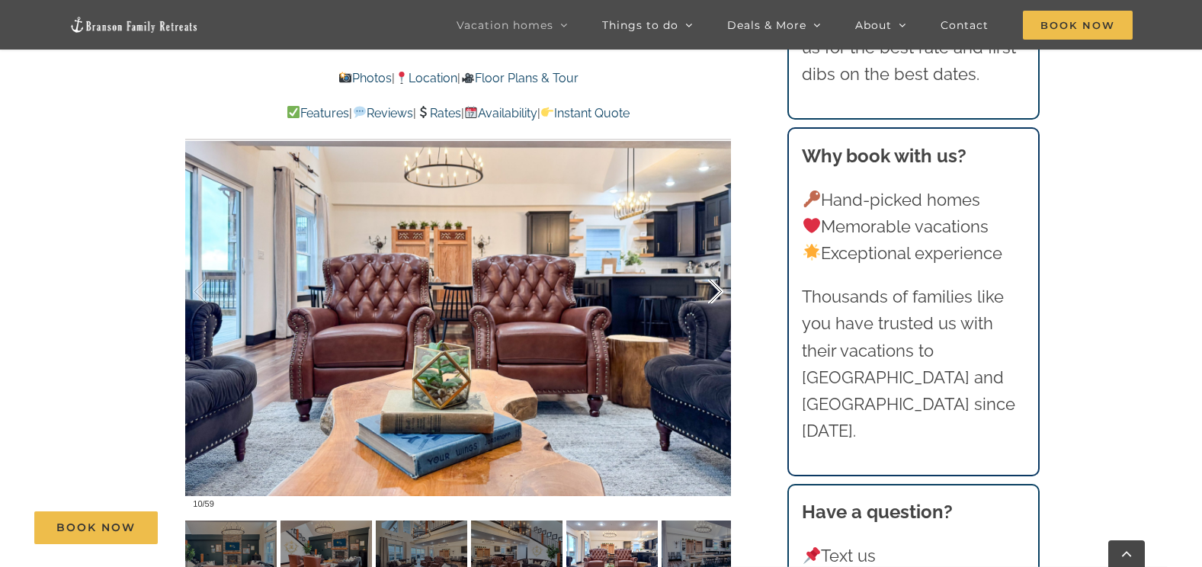
click at [716, 291] on div at bounding box center [699, 292] width 47 height 95
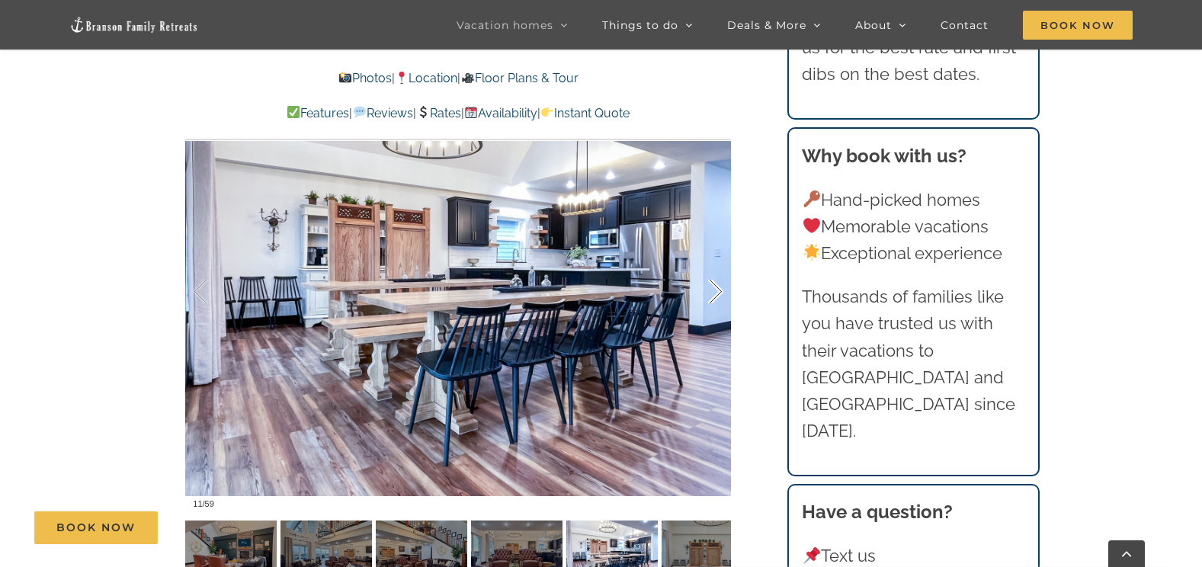
click at [716, 291] on div at bounding box center [699, 292] width 47 height 95
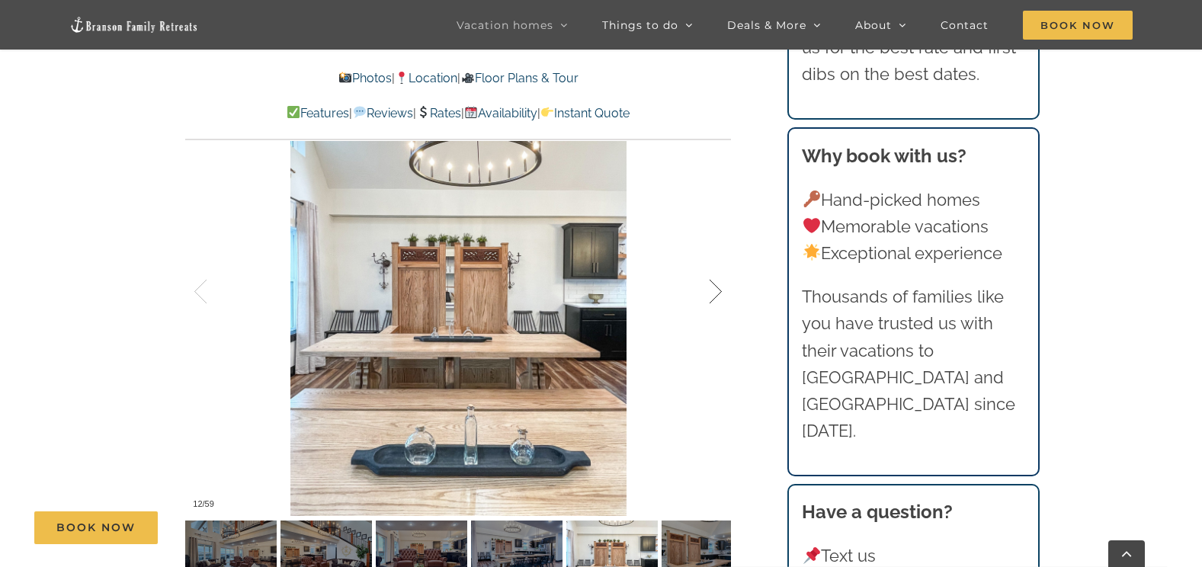
click at [716, 291] on div at bounding box center [699, 292] width 47 height 95
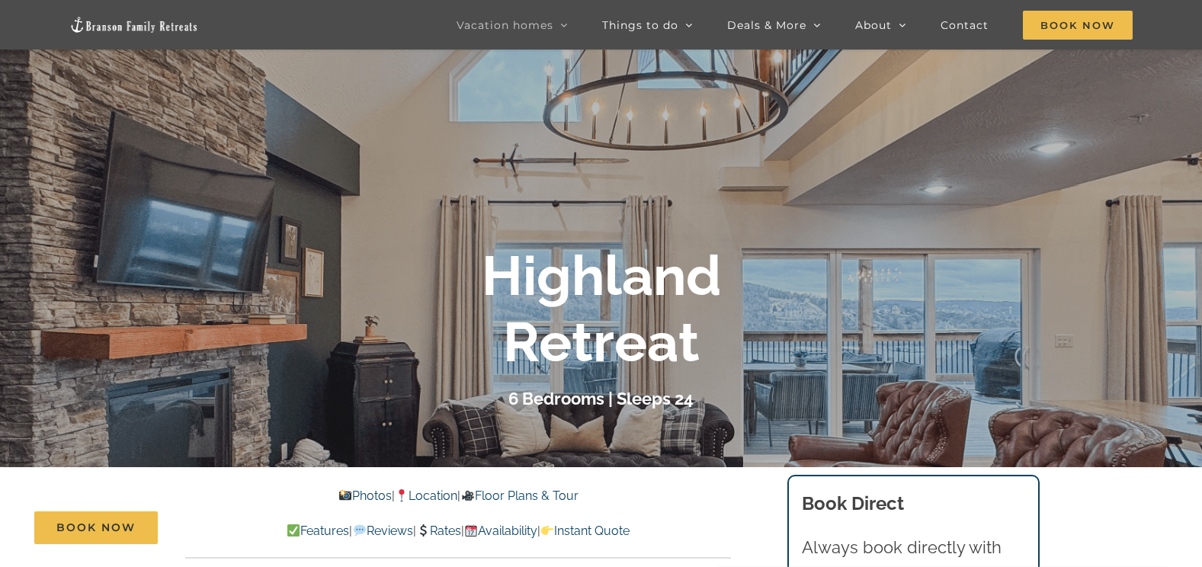
scroll to position [143, 0]
click at [443, 530] on div "Book Now" at bounding box center [611, 527] width 1155 height 33
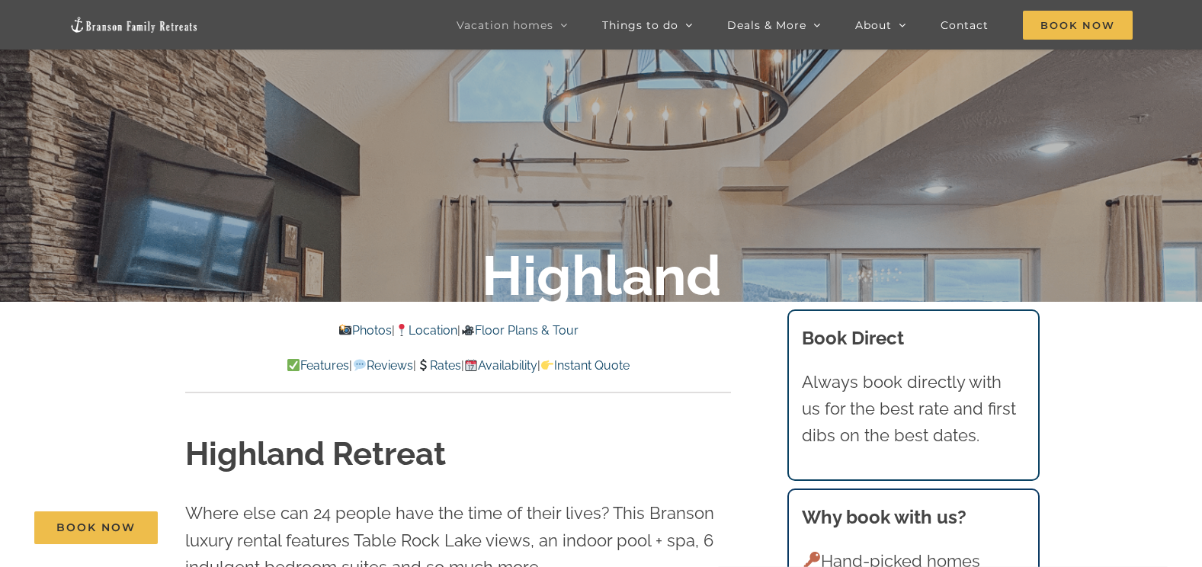
scroll to position [448, 0]
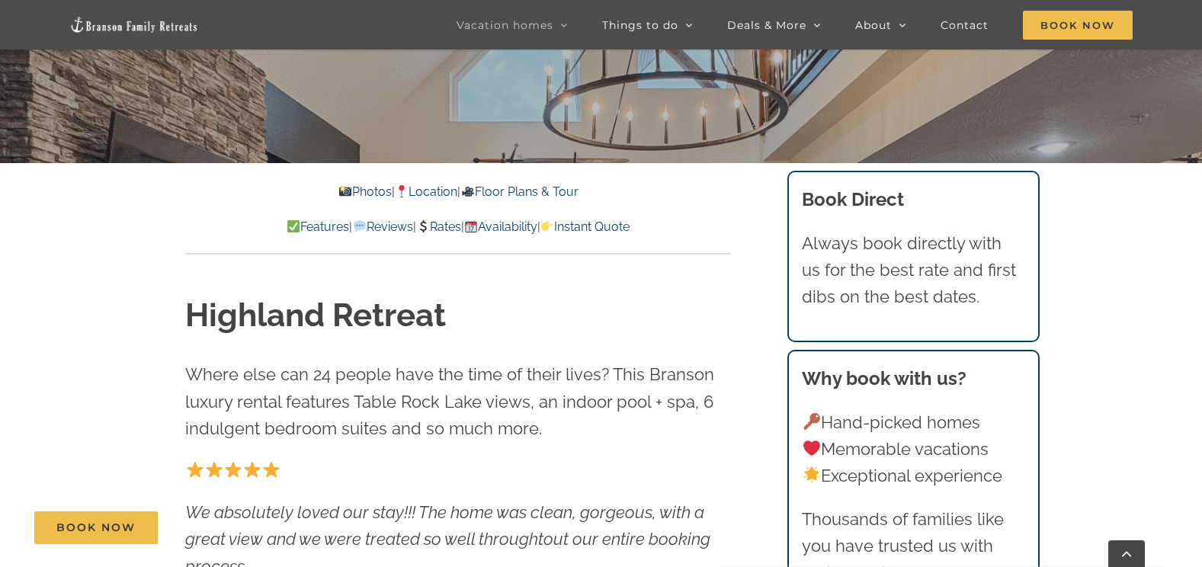
click at [437, 227] on link "Rates" at bounding box center [438, 227] width 45 height 14
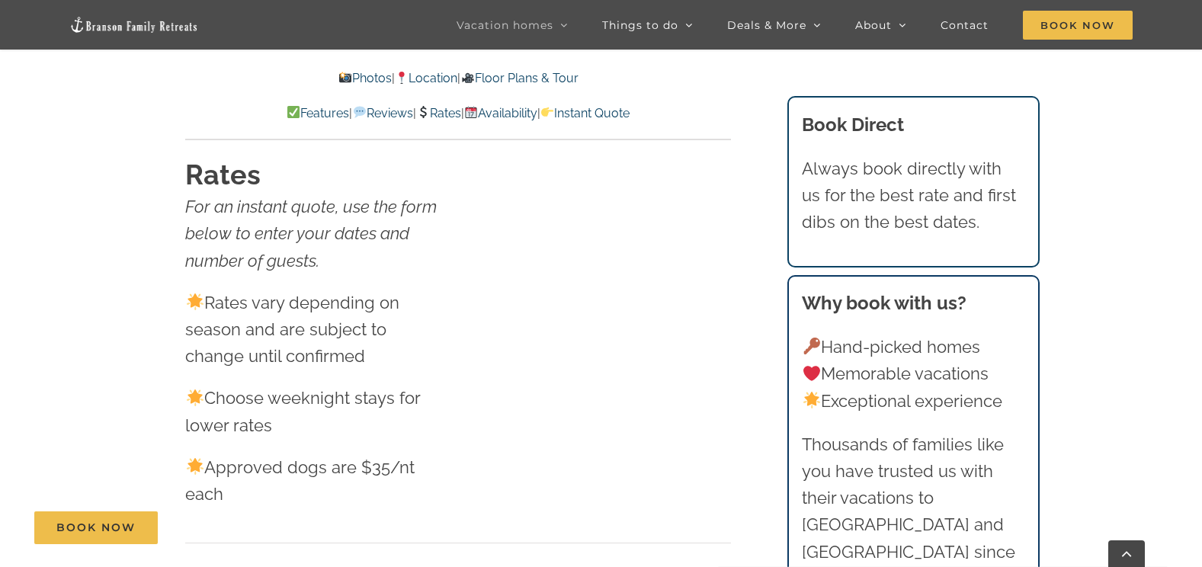
scroll to position [8502, 0]
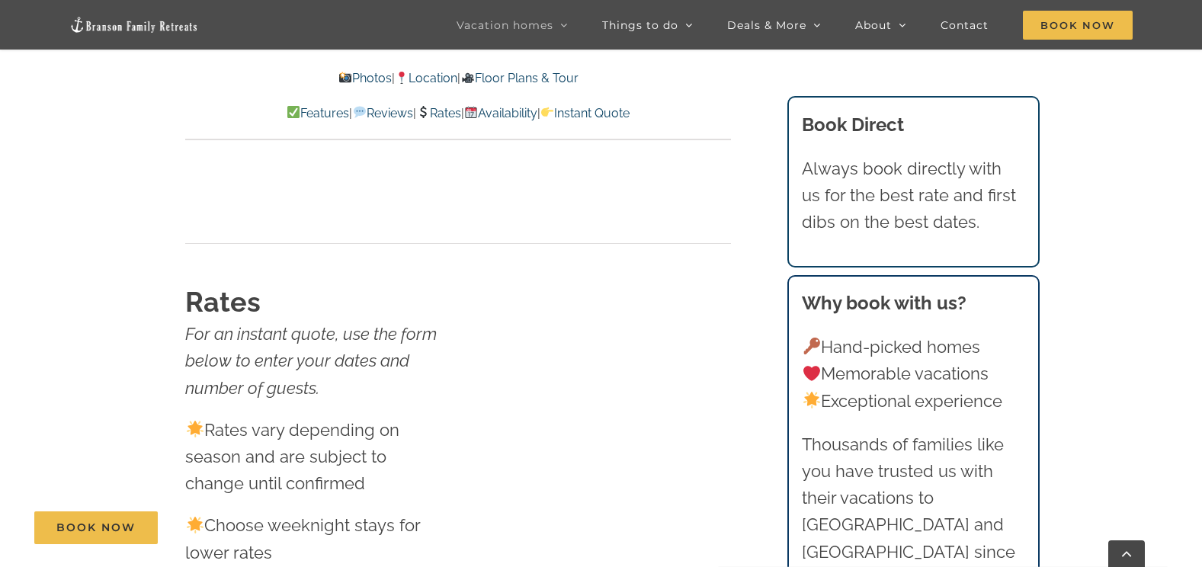
click at [630, 114] on link "Instant Quote" at bounding box center [584, 113] width 89 height 14
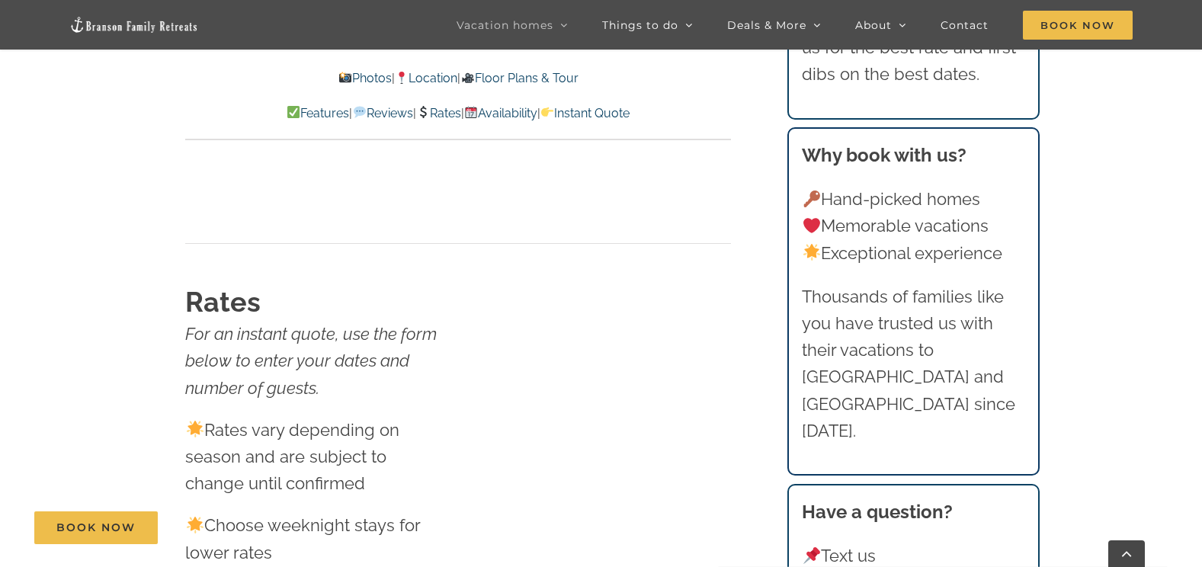
scroll to position [9099, 0]
